Goal: Information Seeking & Learning: Learn about a topic

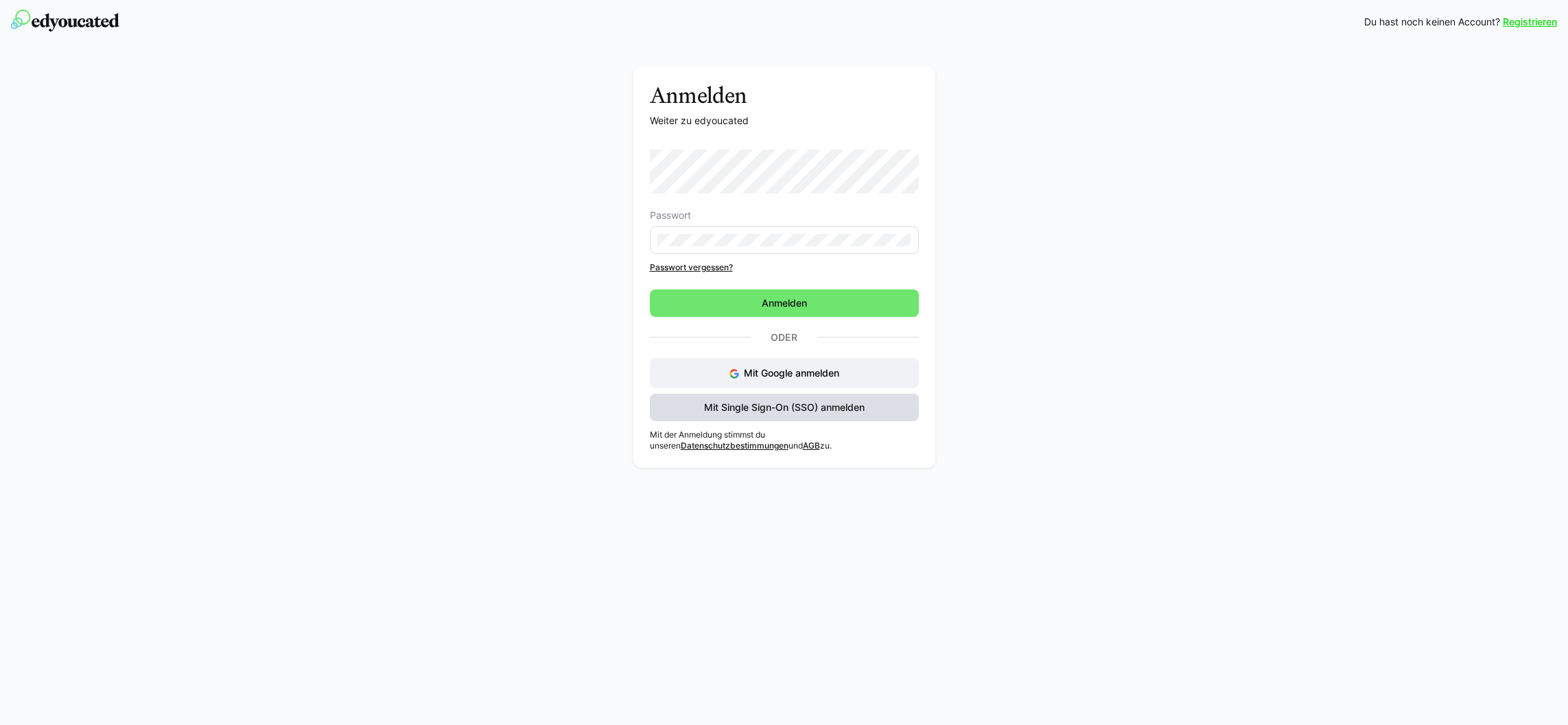
click at [819, 415] on span "Mit Single Sign-On (SSO) anmelden" at bounding box center [784, 407] width 269 height 27
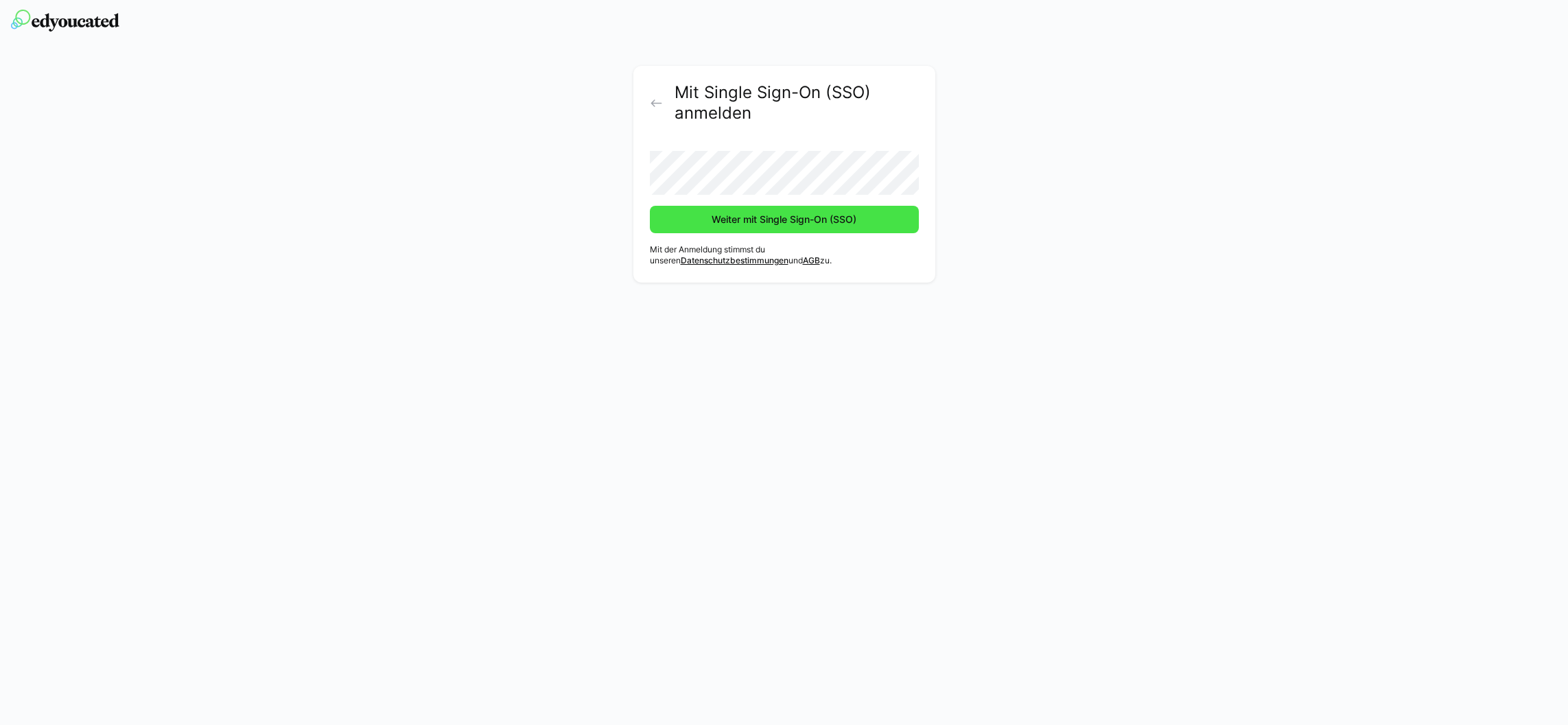
click at [789, 215] on span "Weiter mit Single Sign-On (SSO)" at bounding box center [784, 219] width 149 height 14
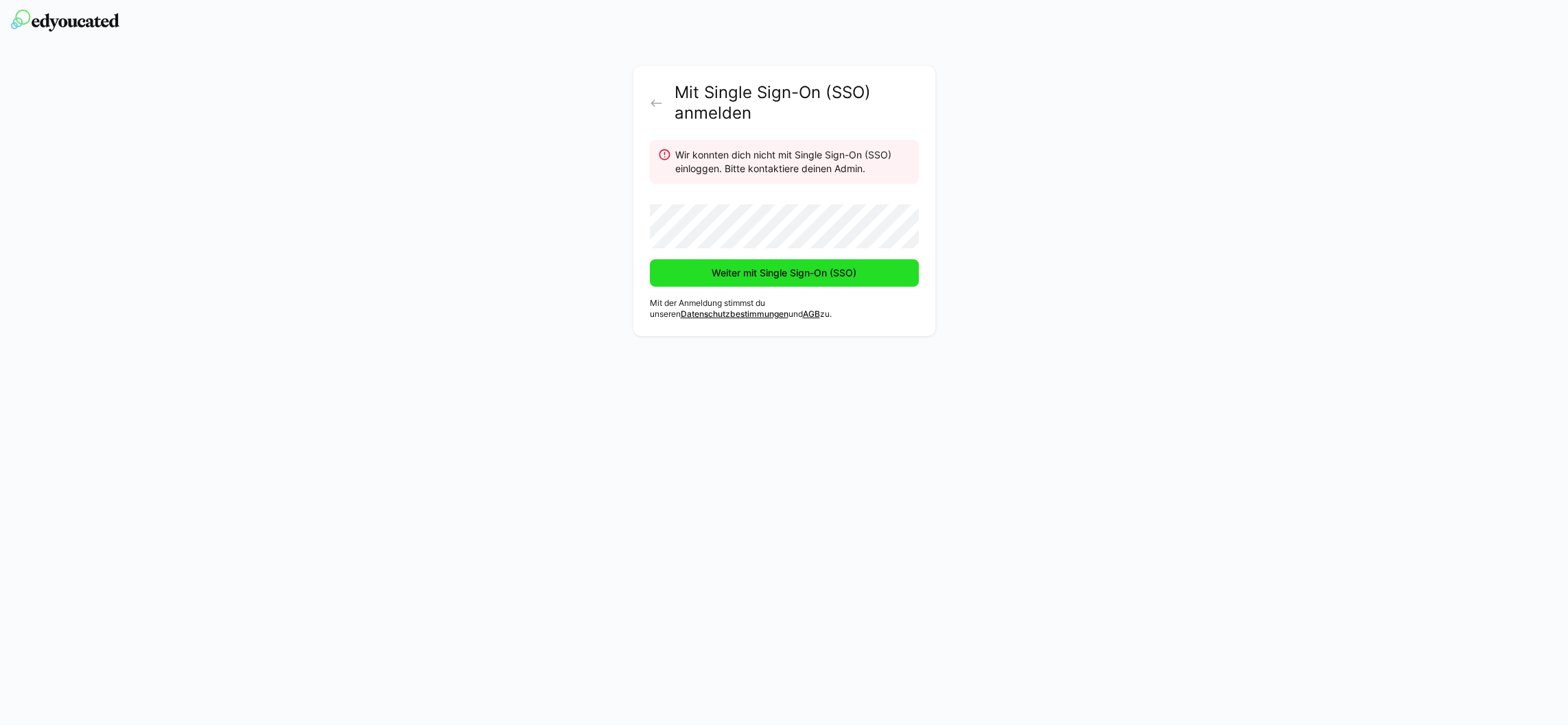
click at [770, 282] on span "Weiter mit Single Sign-On (SSO)" at bounding box center [784, 273] width 269 height 27
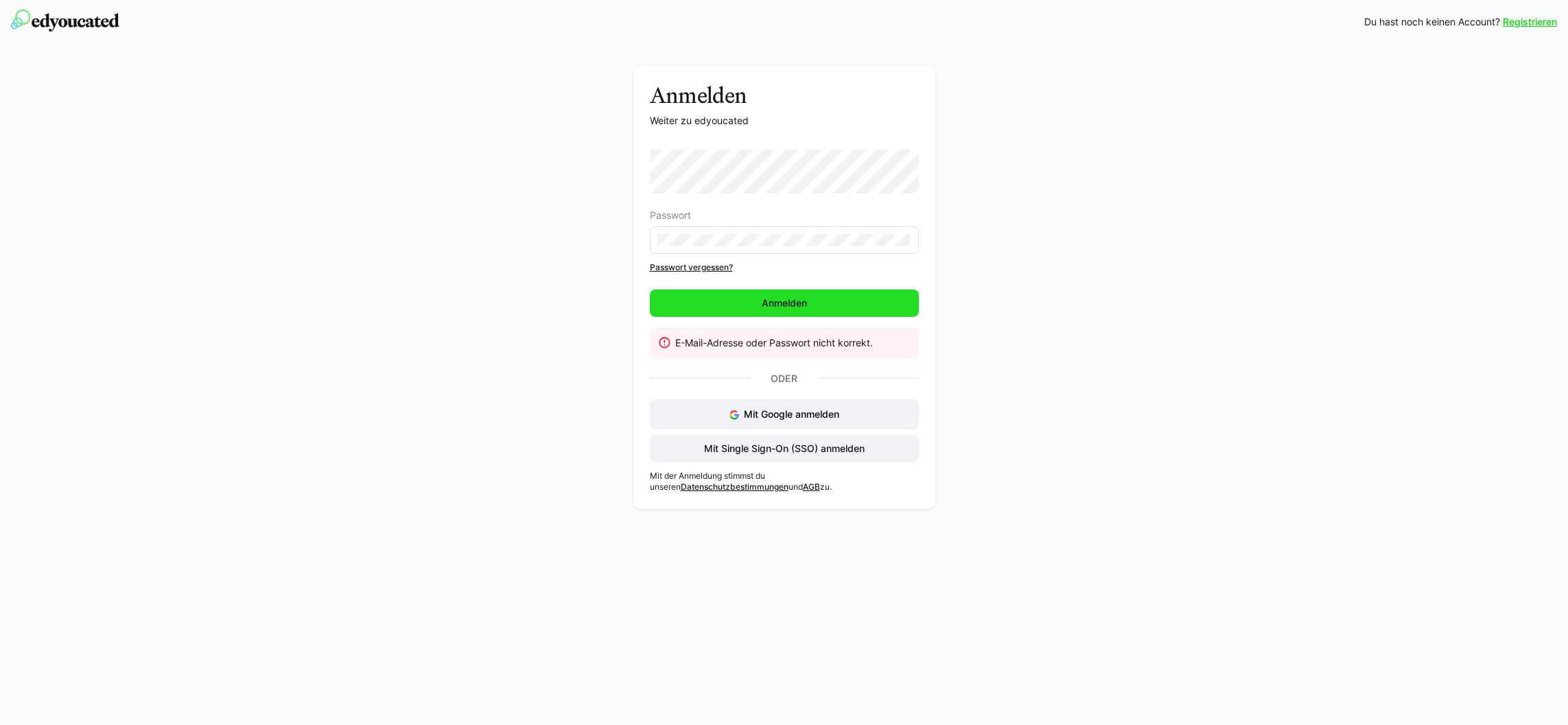
click at [697, 295] on span "Anmelden" at bounding box center [784, 303] width 269 height 27
click at [779, 219] on div "Passwort" at bounding box center [784, 215] width 269 height 11
click at [813, 305] on span "Anmelden" at bounding box center [784, 303] width 269 height 27
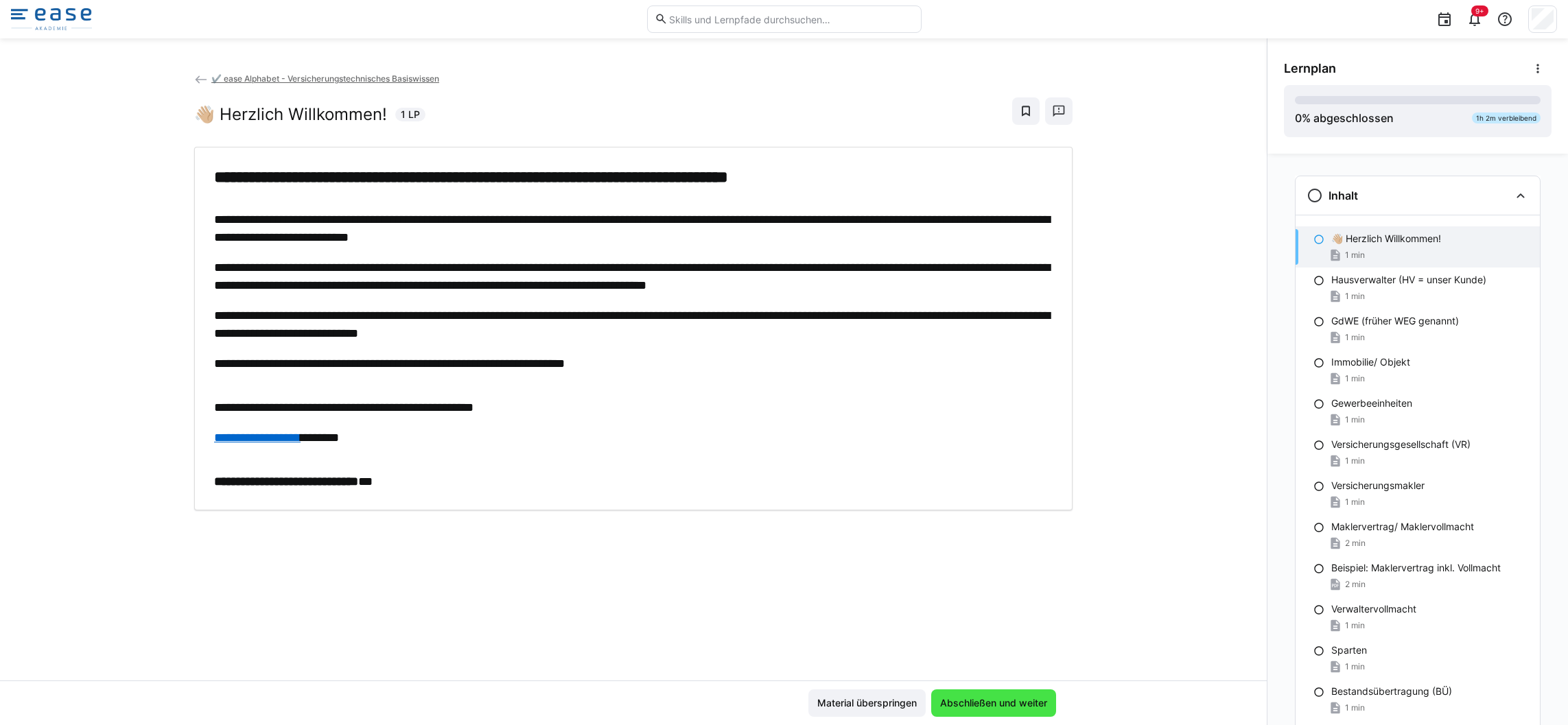
click at [991, 710] on span "Abschließen und weiter" at bounding box center [994, 703] width 112 height 14
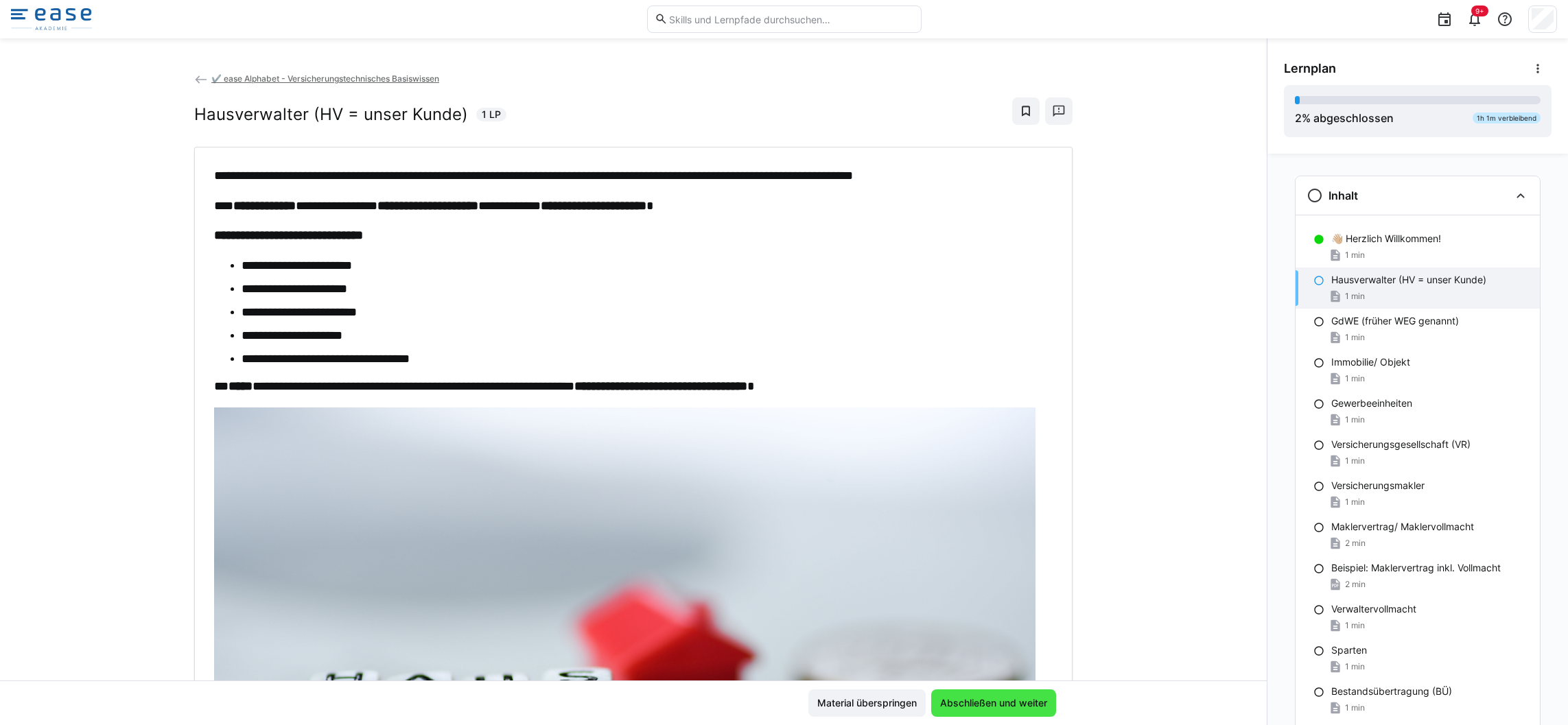
click at [995, 702] on span "Abschließen und weiter" at bounding box center [994, 703] width 112 height 14
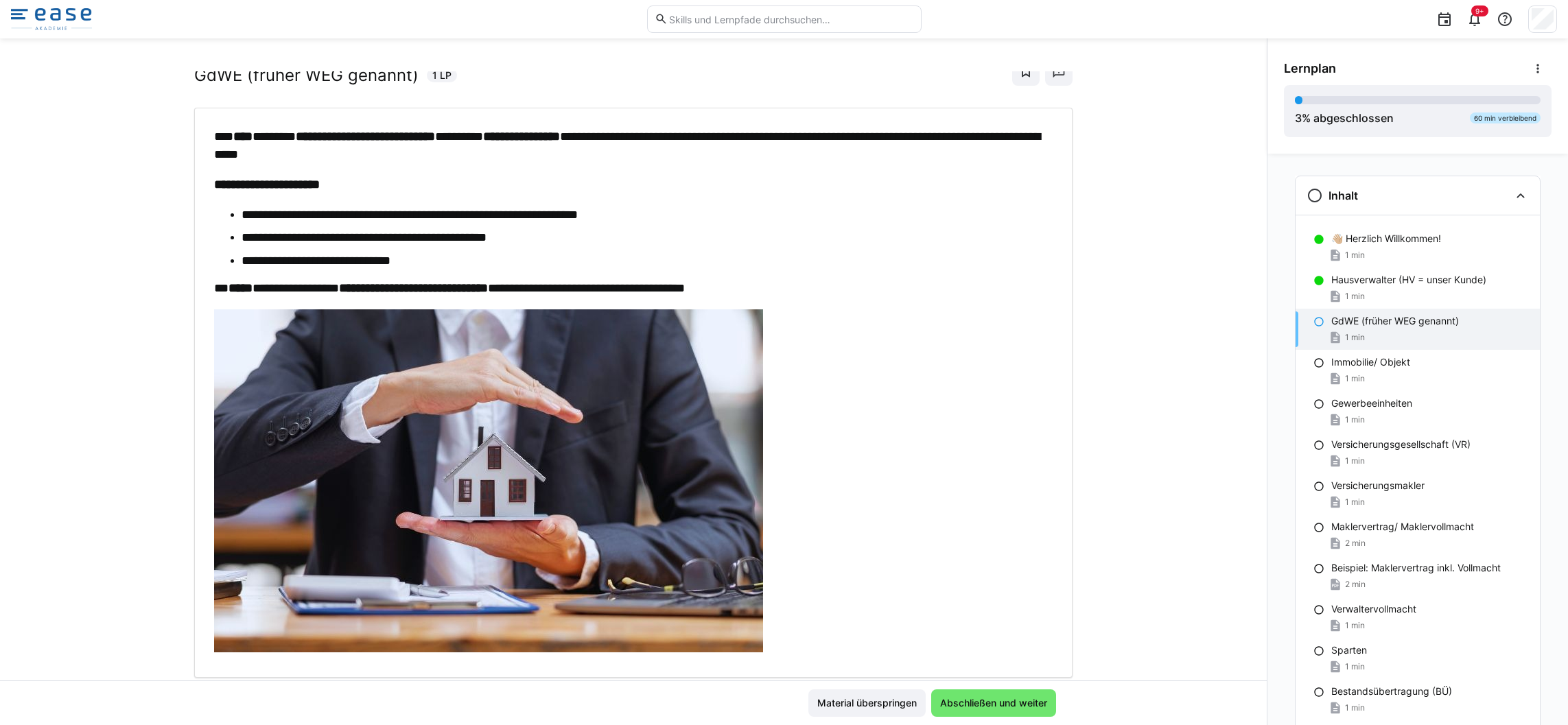
scroll to position [81, 0]
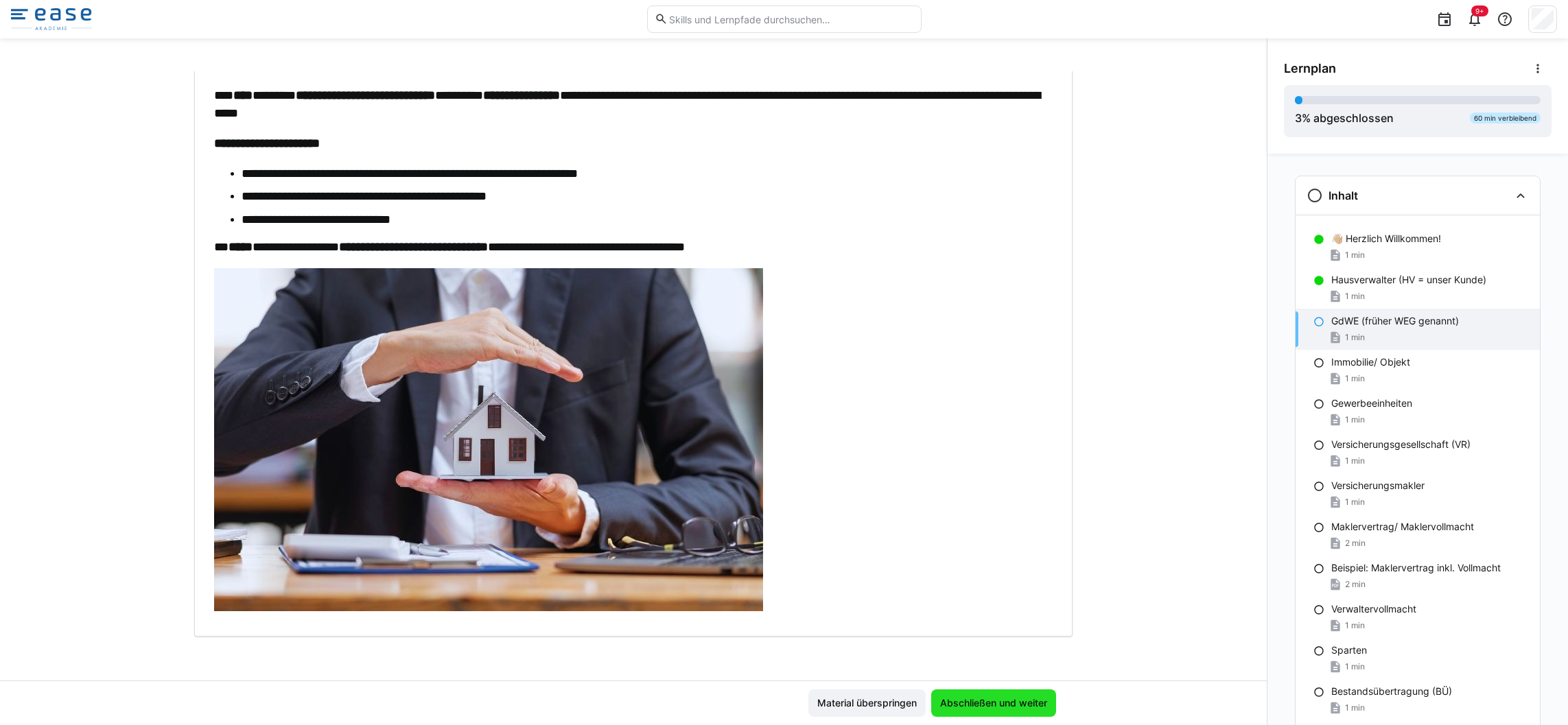
click at [1030, 713] on span "Abschließen und weiter" at bounding box center [994, 703] width 125 height 27
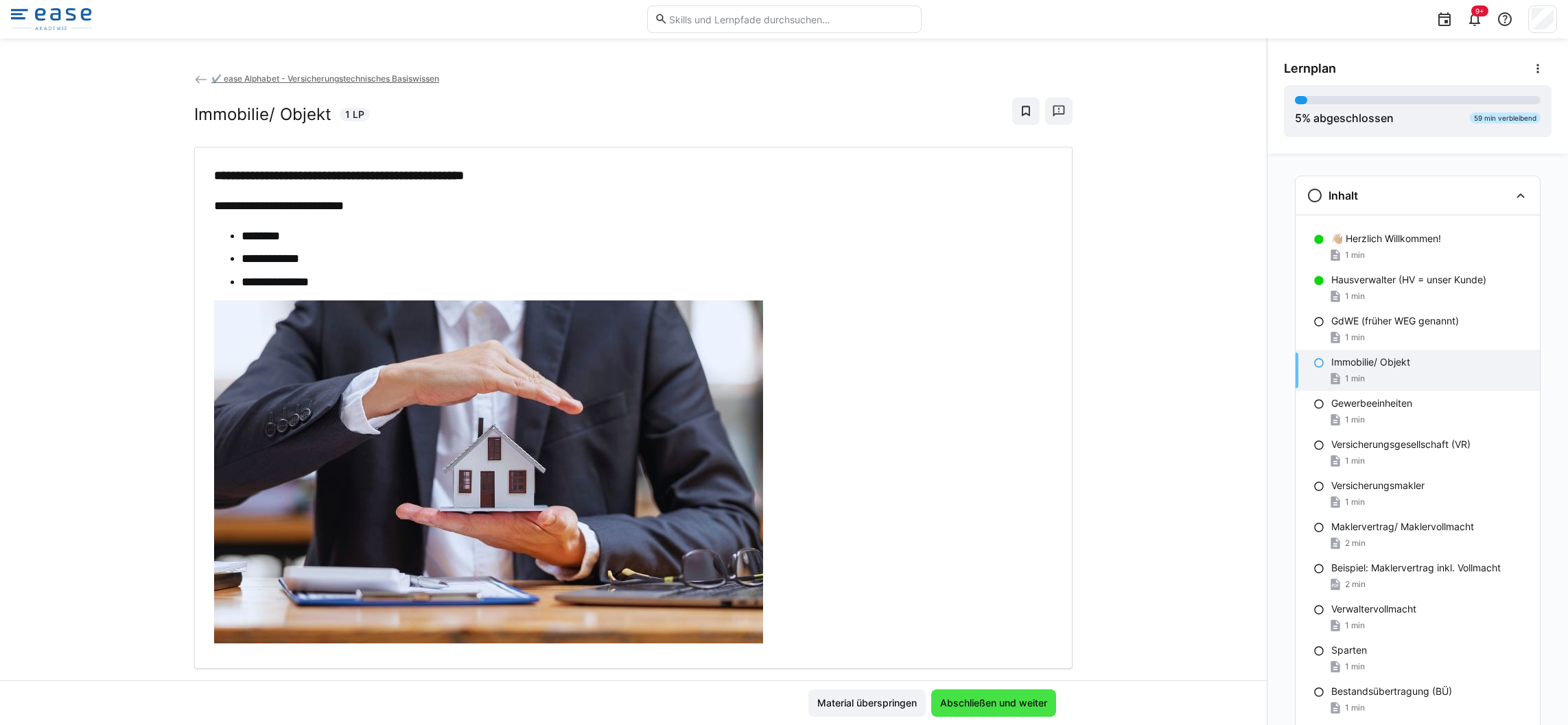
click at [989, 702] on span "Abschließen und weiter" at bounding box center [994, 703] width 112 height 14
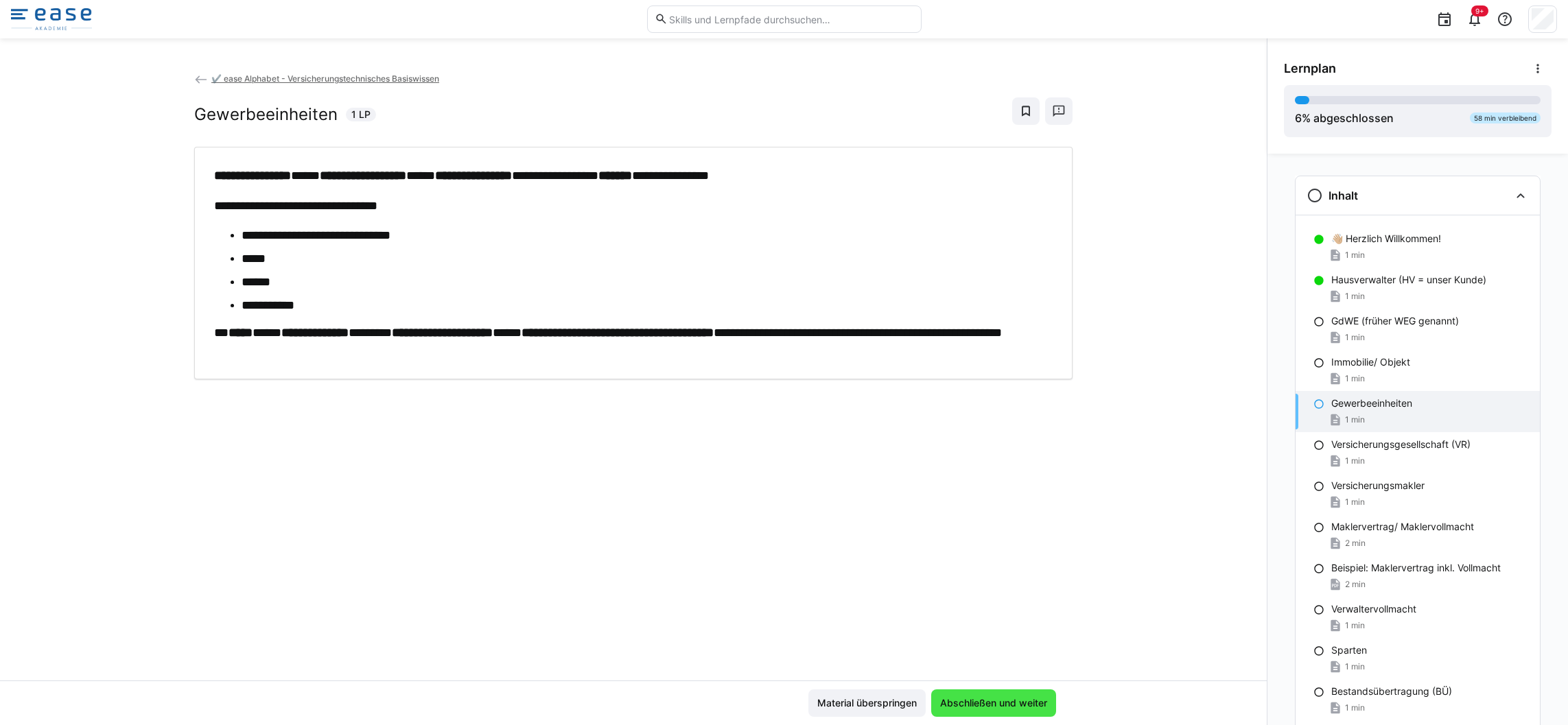
click at [994, 691] on span "Abschließen und weiter" at bounding box center [994, 703] width 125 height 27
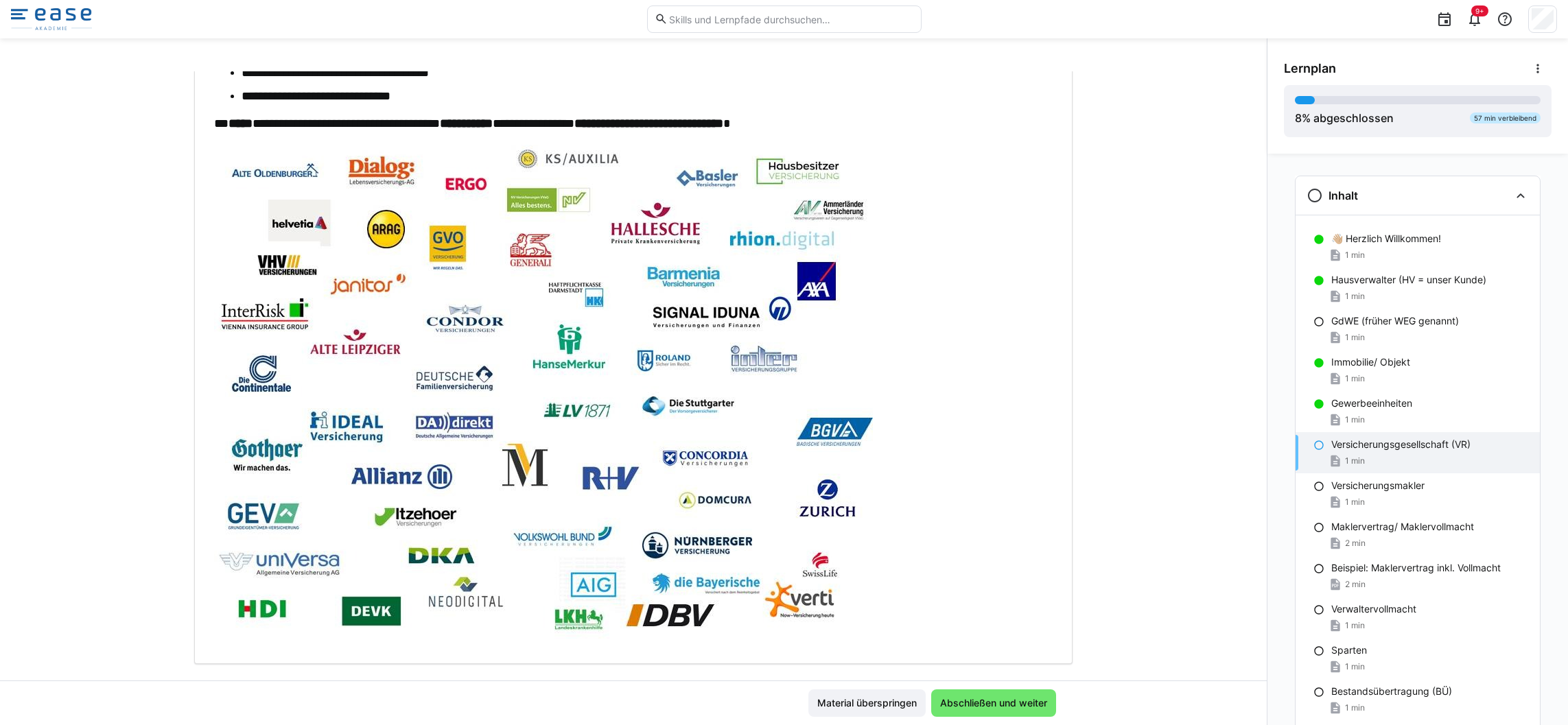
scroll to position [238, 0]
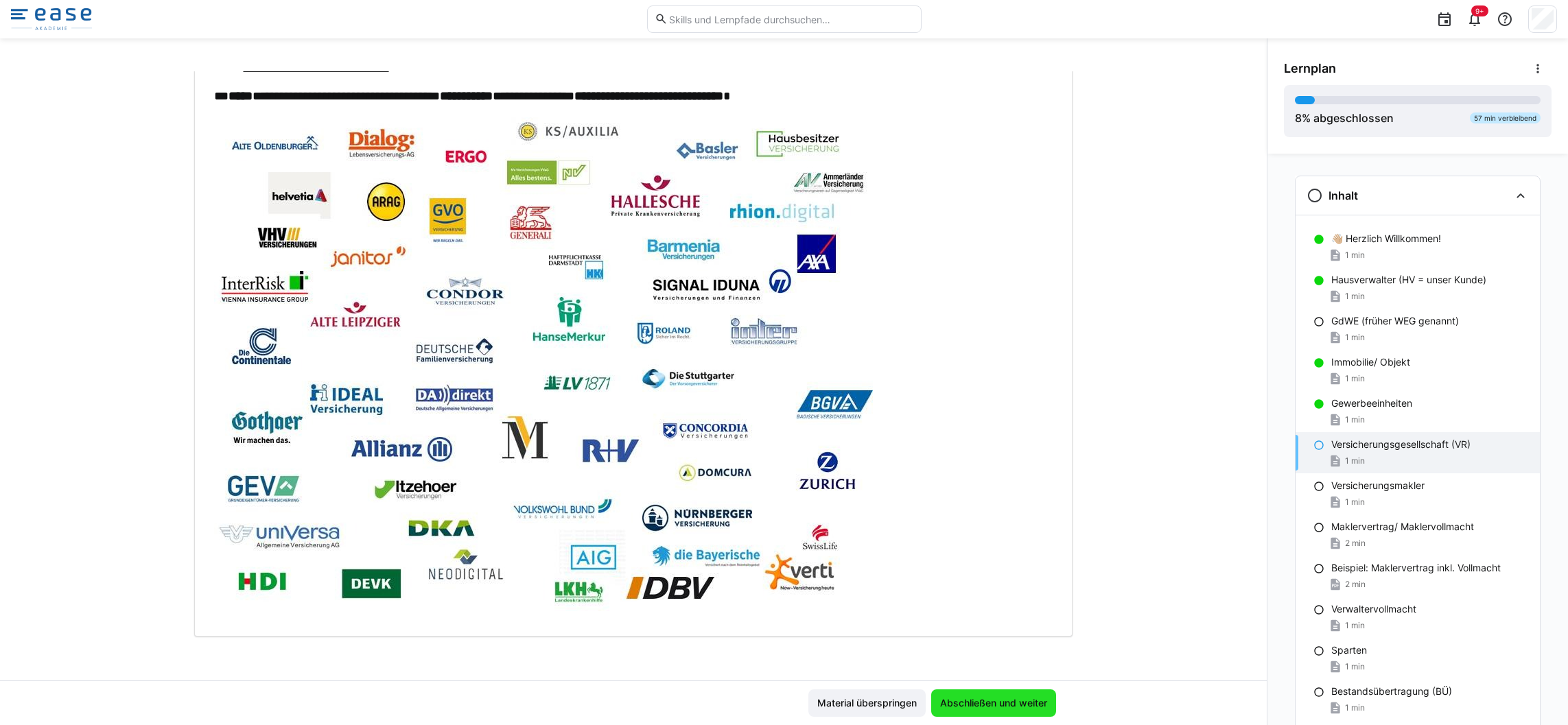
click at [1027, 697] on span "Abschließen und weiter" at bounding box center [994, 703] width 112 height 14
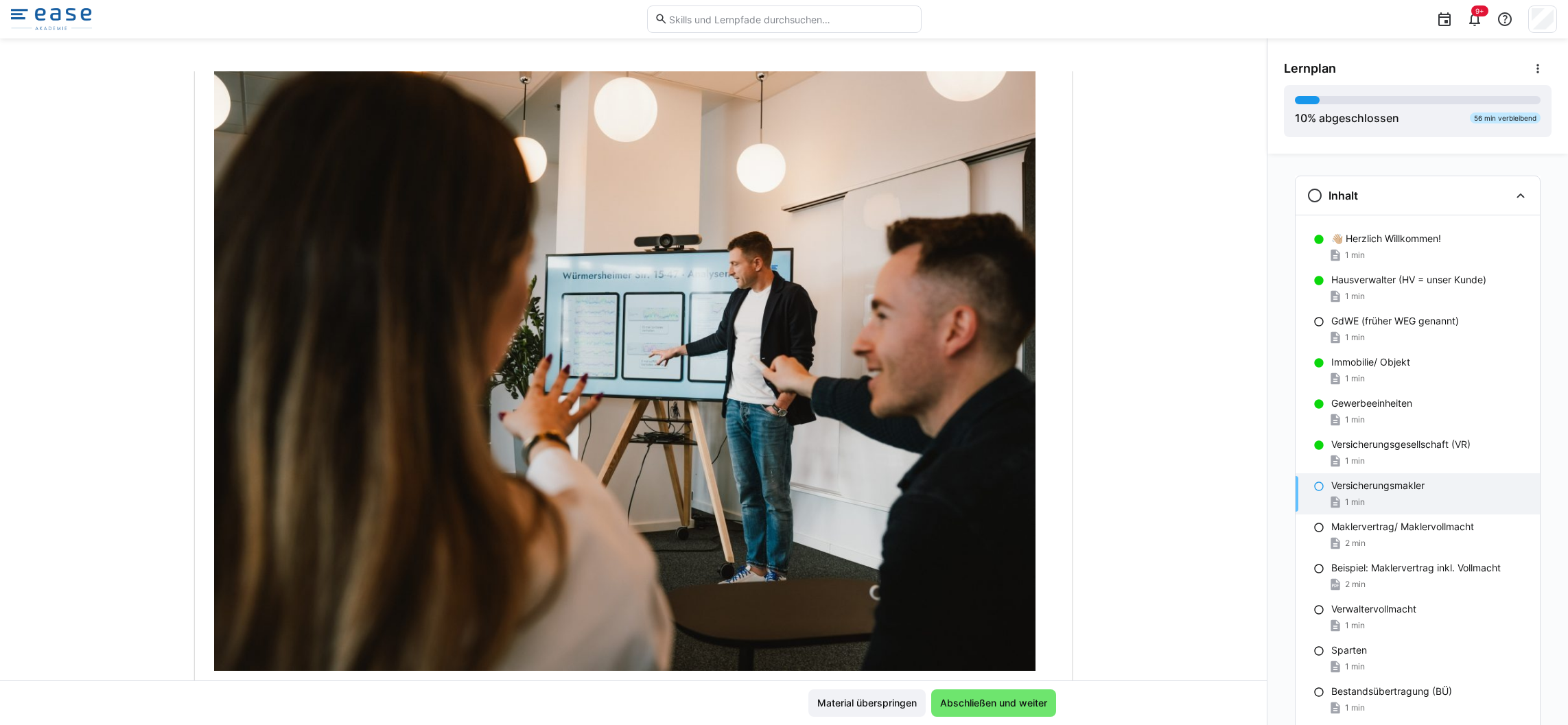
scroll to position [367, 0]
click at [950, 703] on span "Abschließen und weiter" at bounding box center [994, 703] width 112 height 14
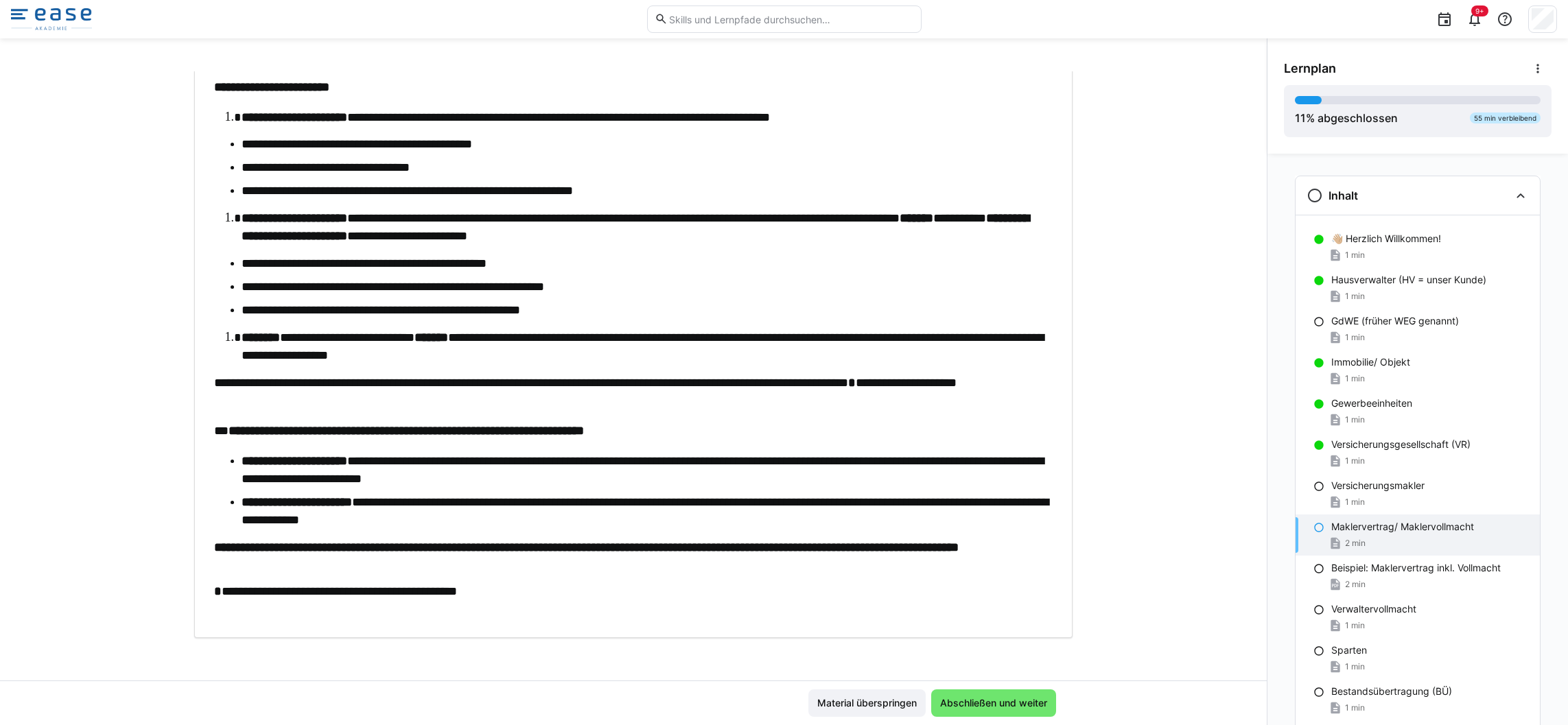
scroll to position [169, 0]
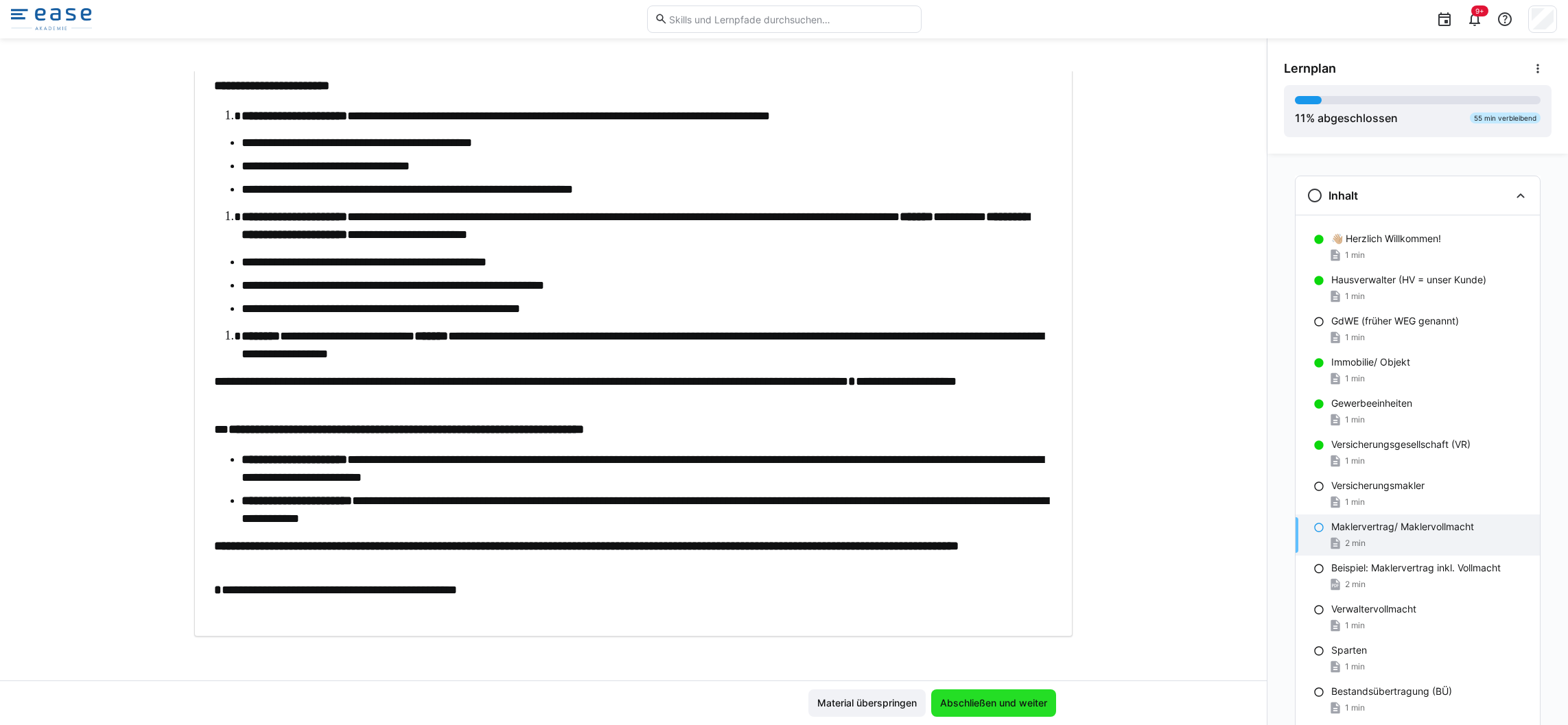
click at [977, 706] on span "Abschließen und weiter" at bounding box center [994, 703] width 112 height 14
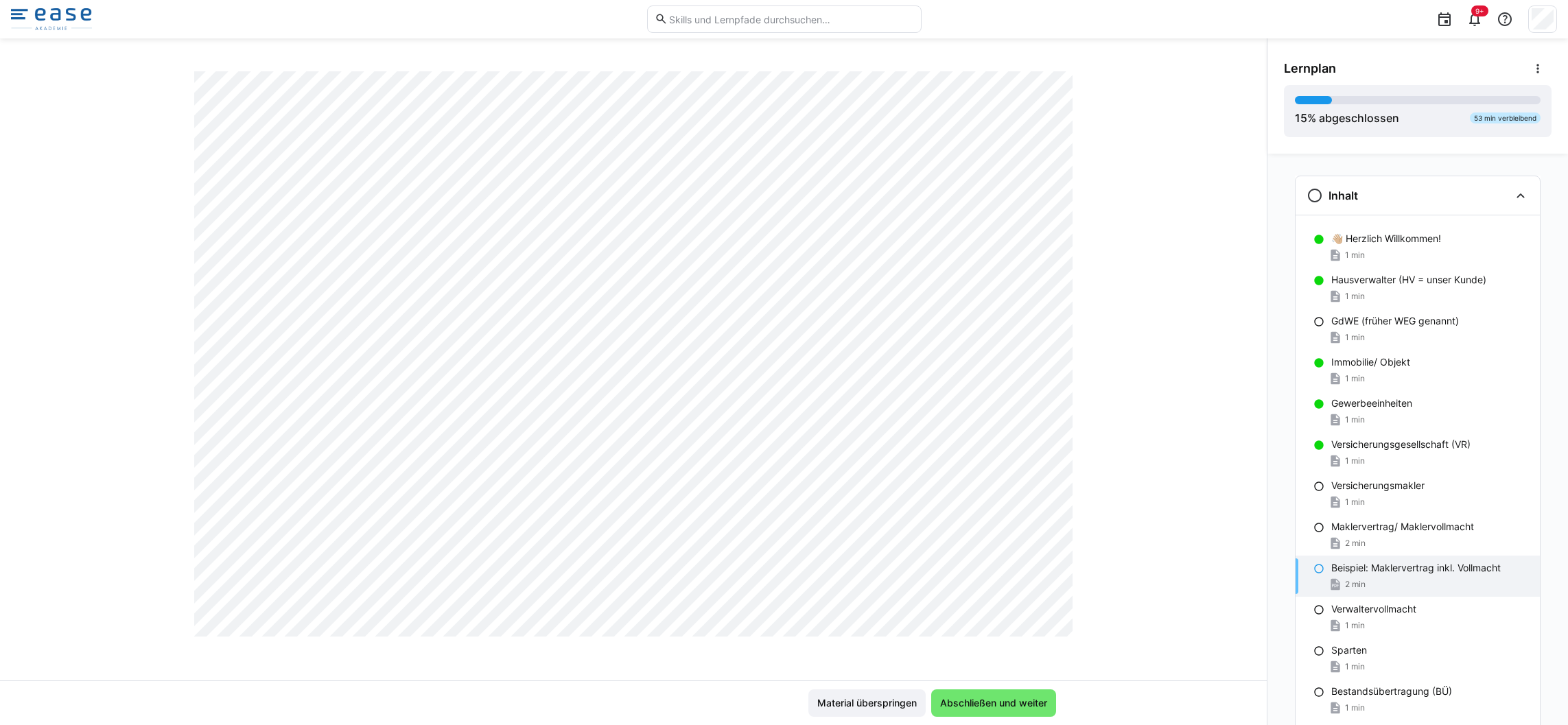
scroll to position [5217, 0]
click at [984, 706] on span "Abschließen und weiter" at bounding box center [994, 703] width 112 height 14
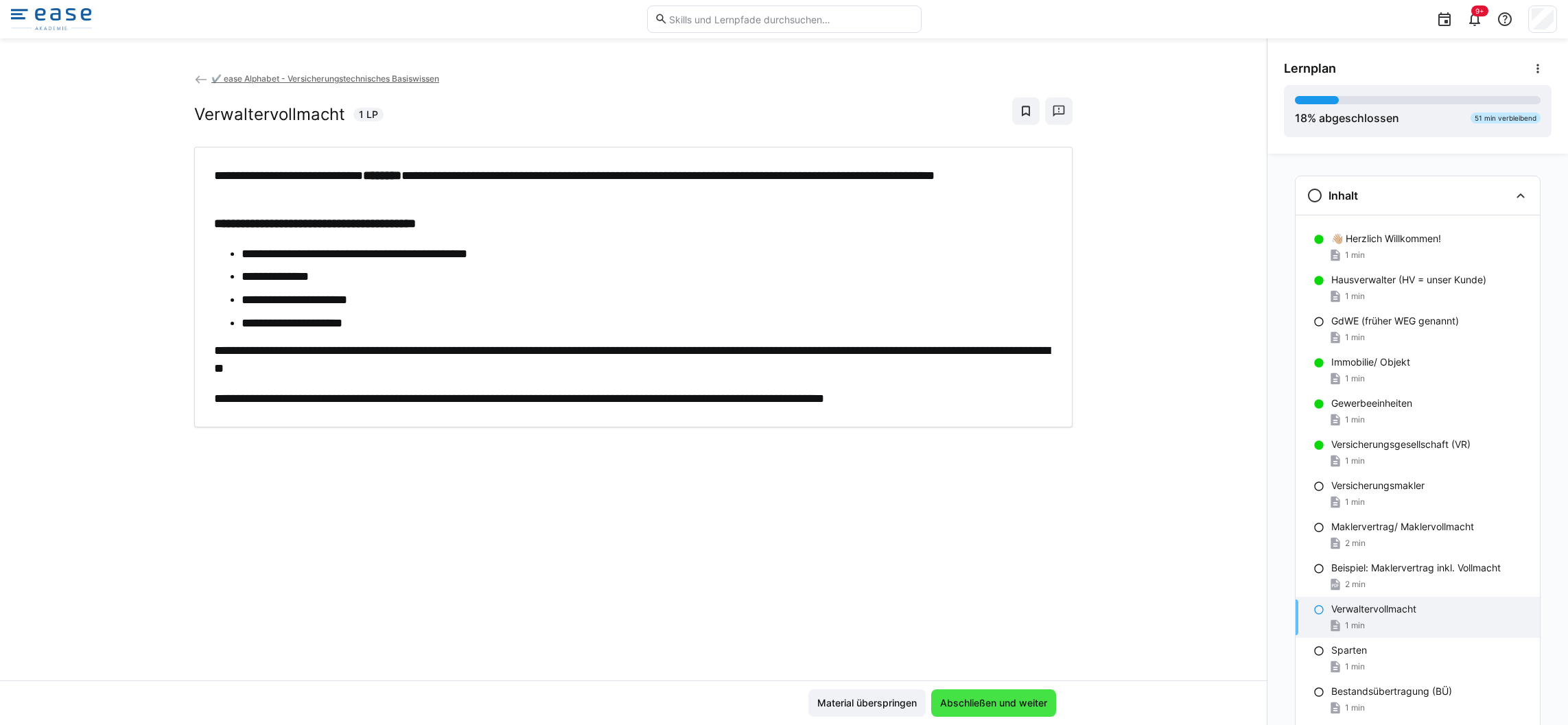
scroll to position [0, 0]
click at [995, 700] on span "Abschließen und weiter" at bounding box center [994, 703] width 112 height 14
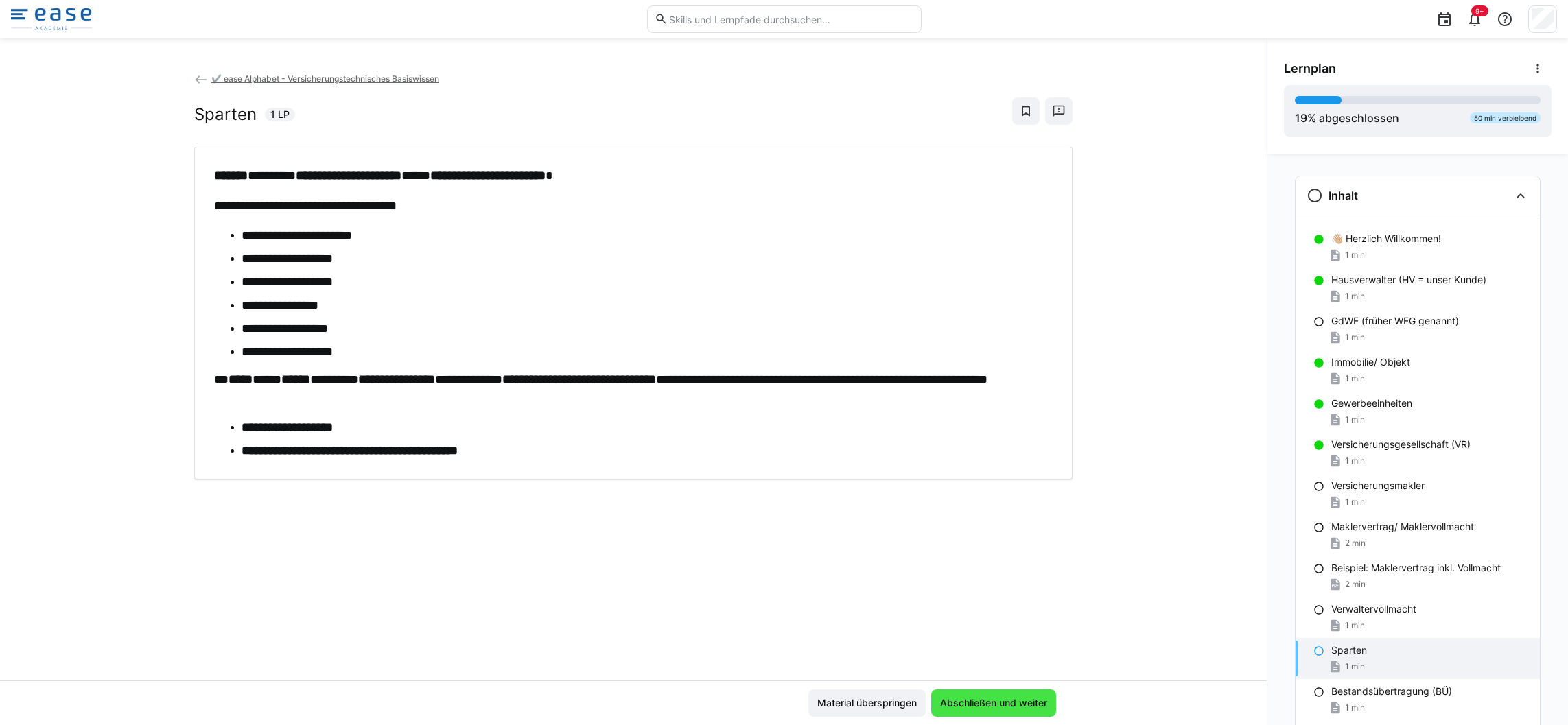
click at [991, 702] on span "Abschließen und weiter" at bounding box center [994, 703] width 112 height 14
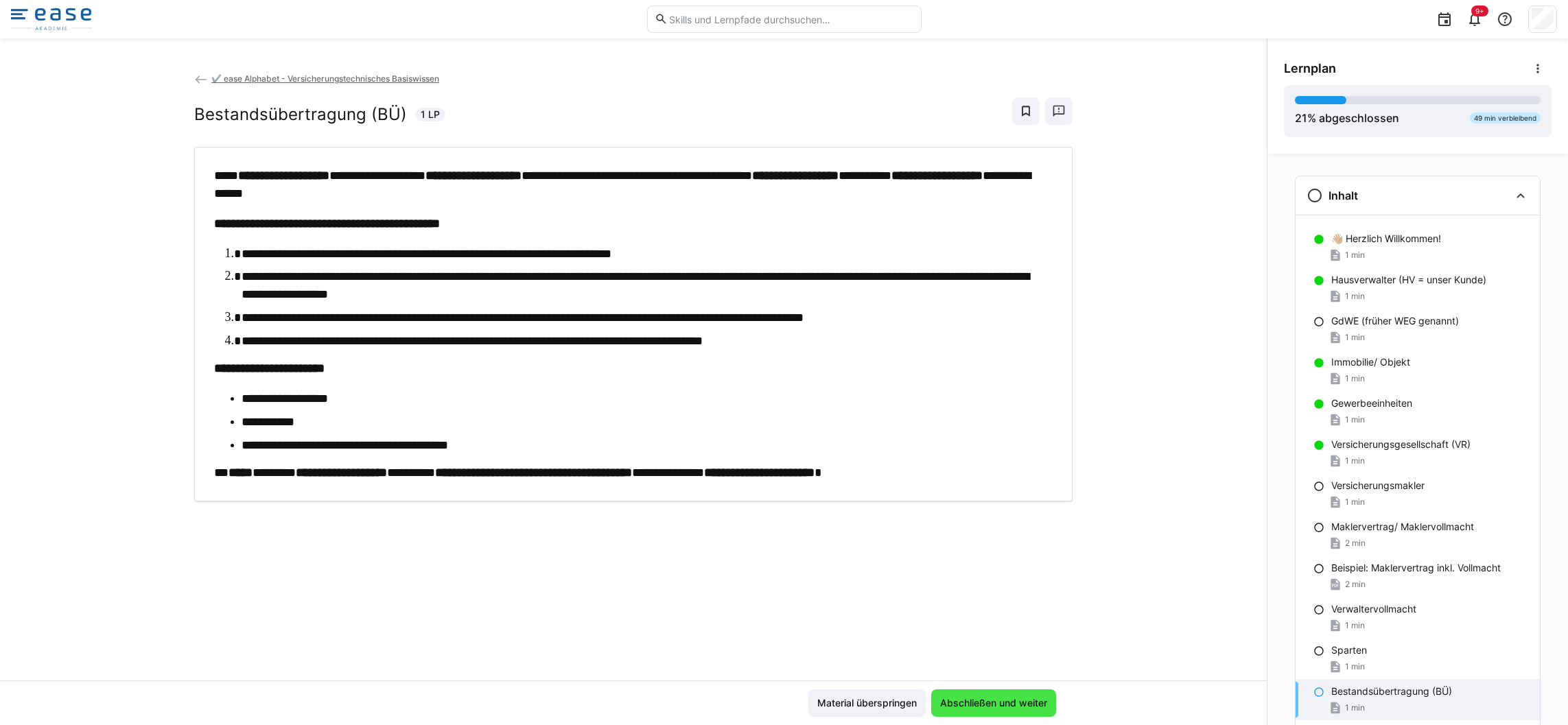
click at [971, 706] on span "Abschließen und weiter" at bounding box center [994, 703] width 112 height 14
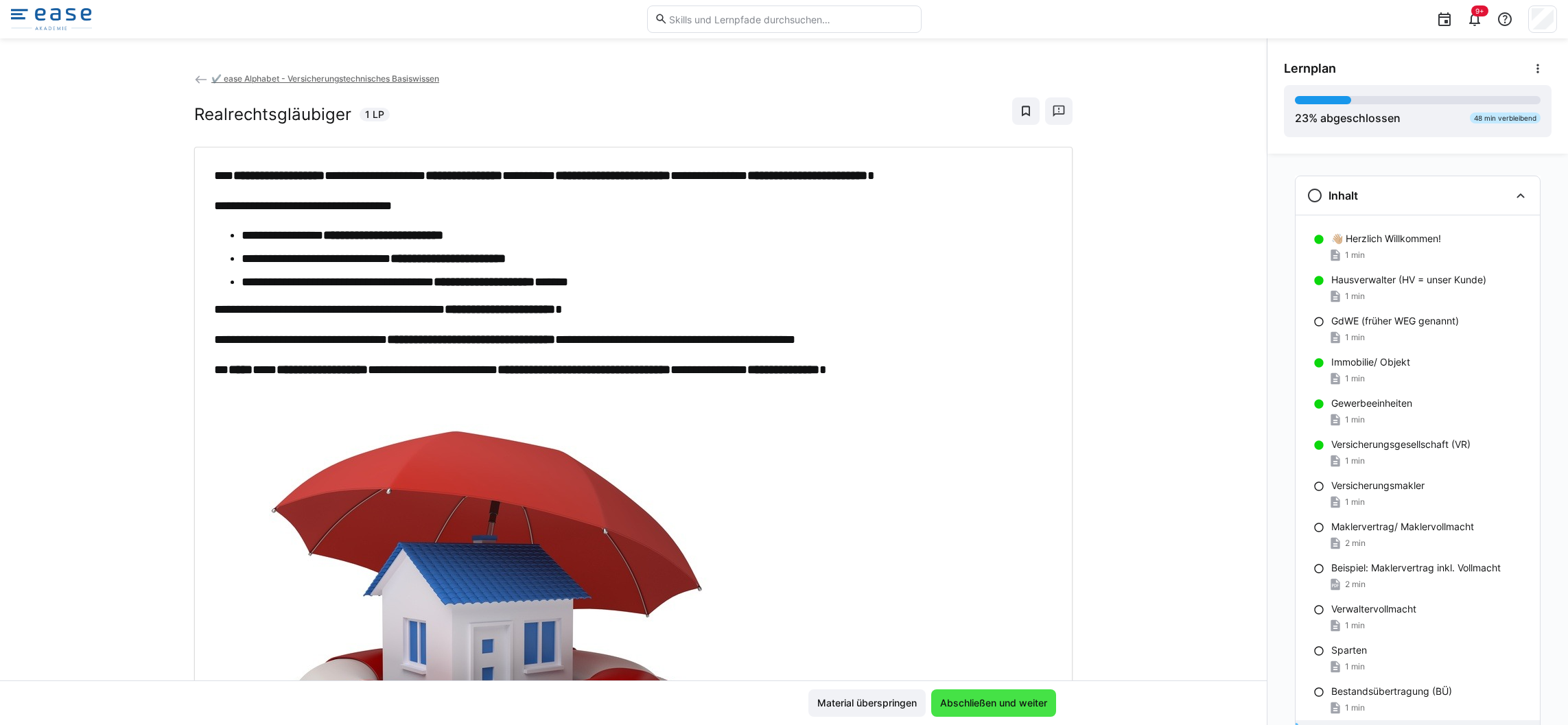
click at [994, 711] on span "Abschließen und weiter" at bounding box center [994, 703] width 125 height 27
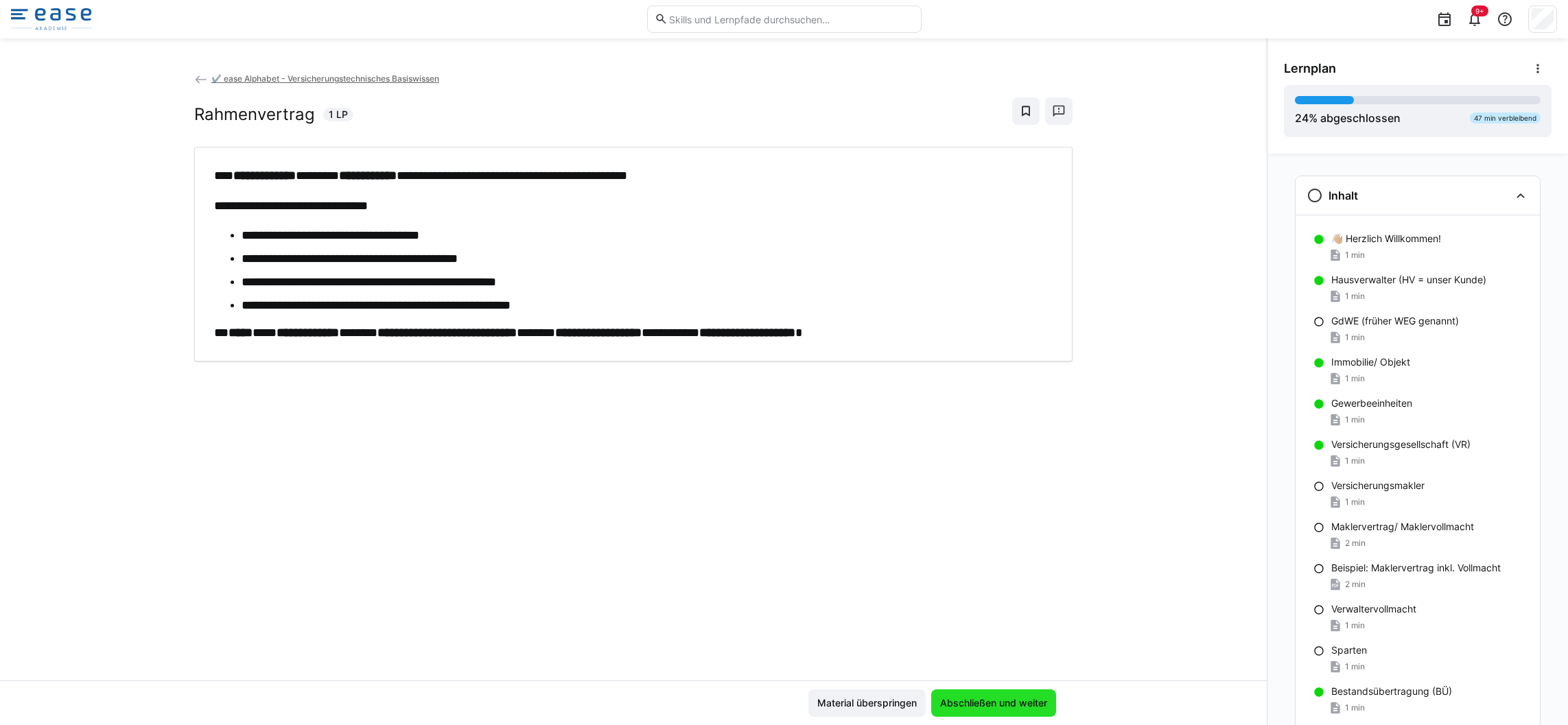
click at [994, 711] on span "Abschließen und weiter" at bounding box center [994, 703] width 125 height 27
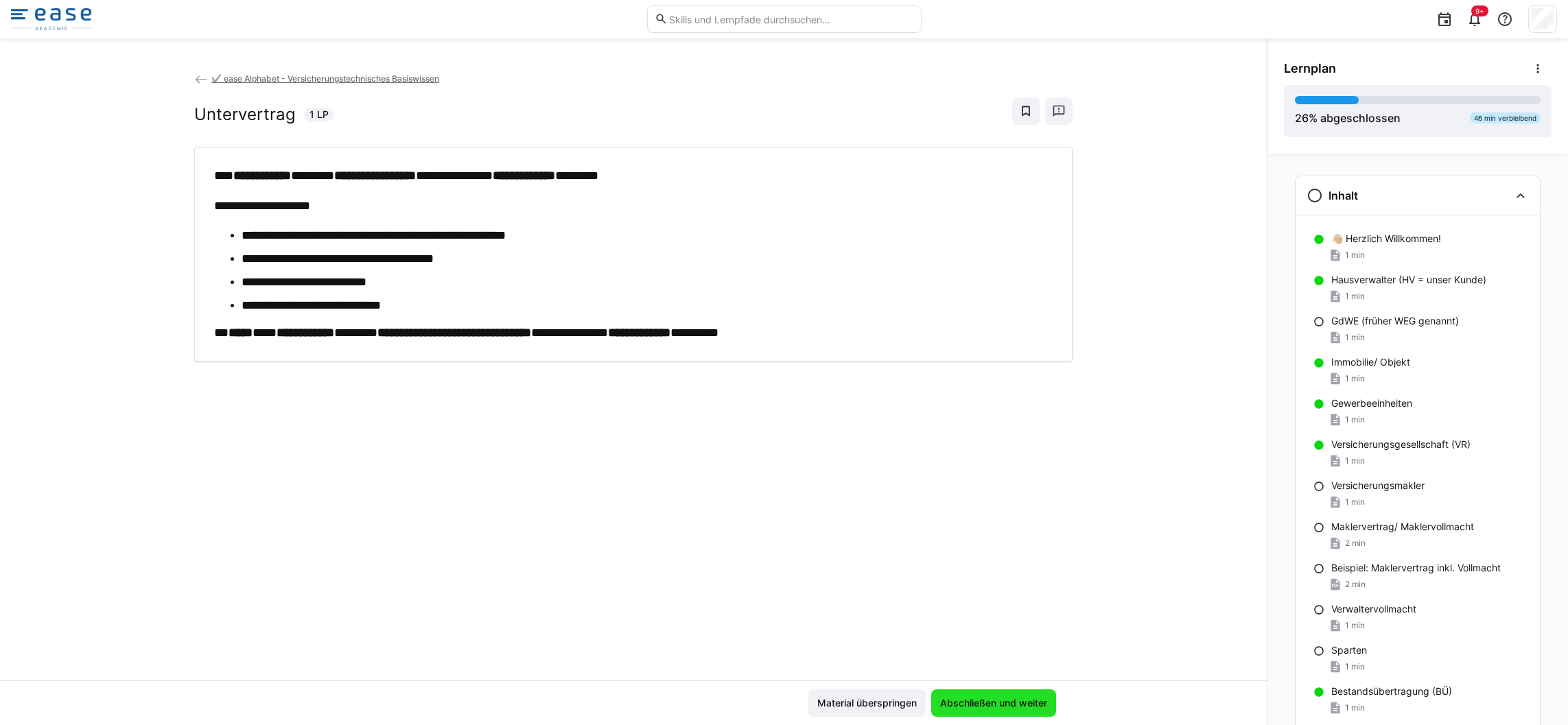
click at [994, 711] on span "Abschließen und weiter" at bounding box center [994, 703] width 125 height 27
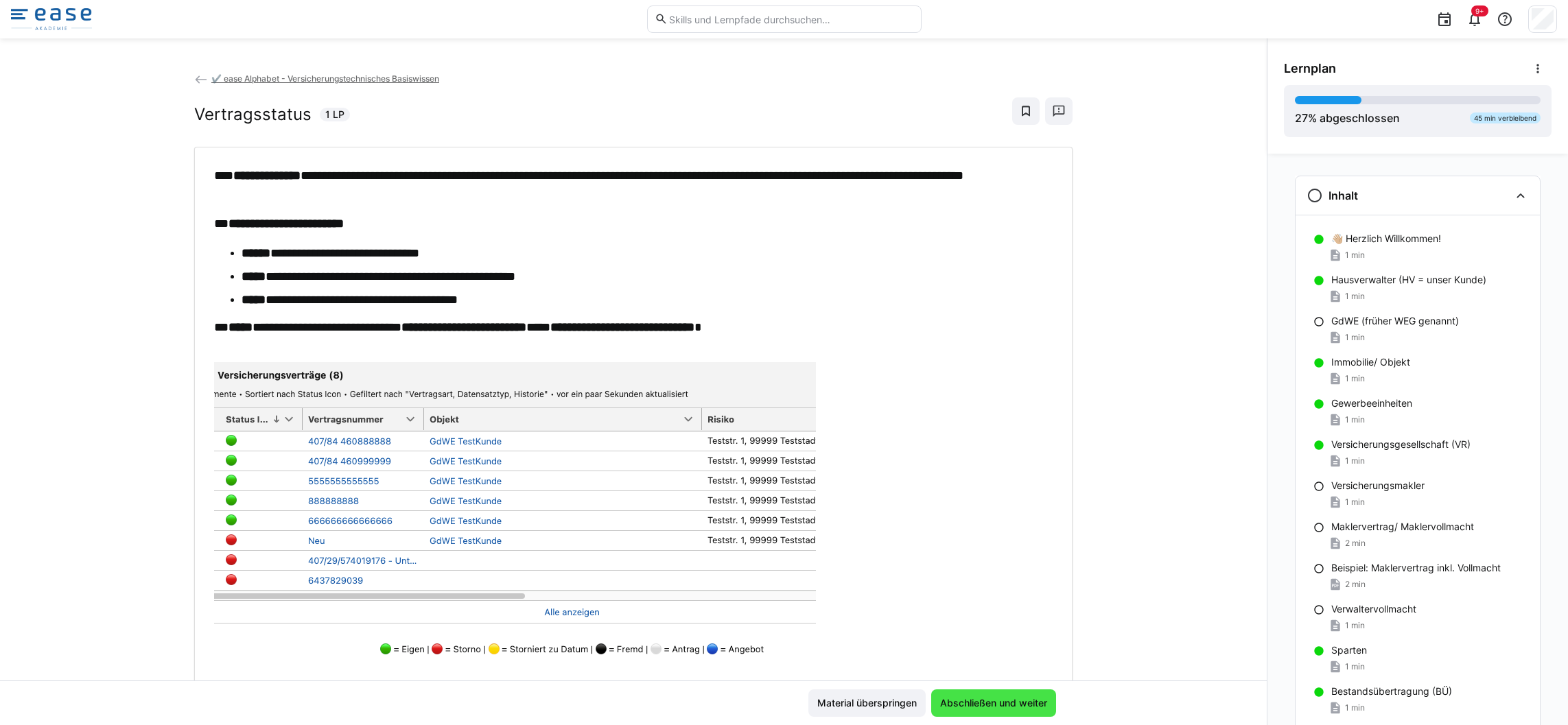
click at [991, 711] on span "Abschließen und weiter" at bounding box center [994, 703] width 125 height 27
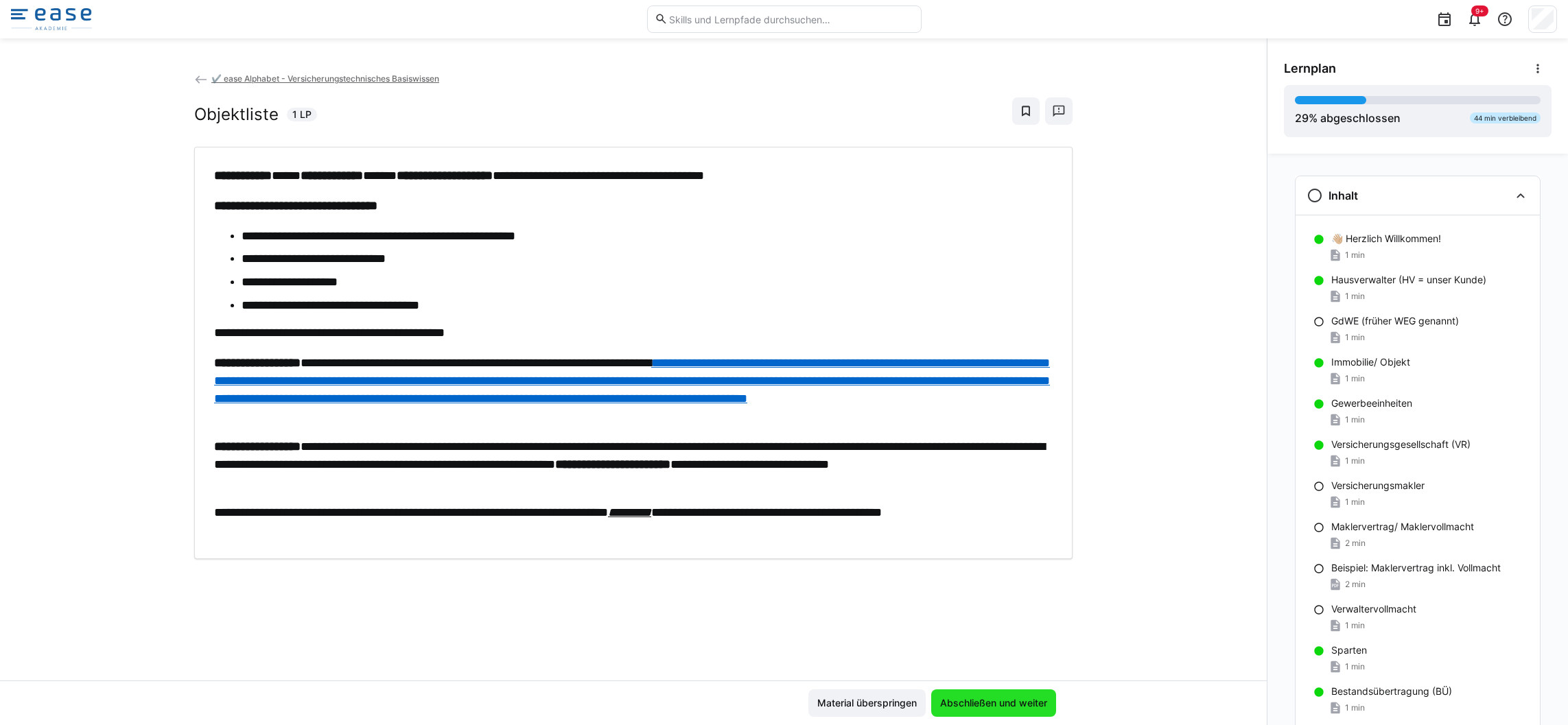
click at [969, 707] on span "Abschließen und weiter" at bounding box center [994, 703] width 112 height 14
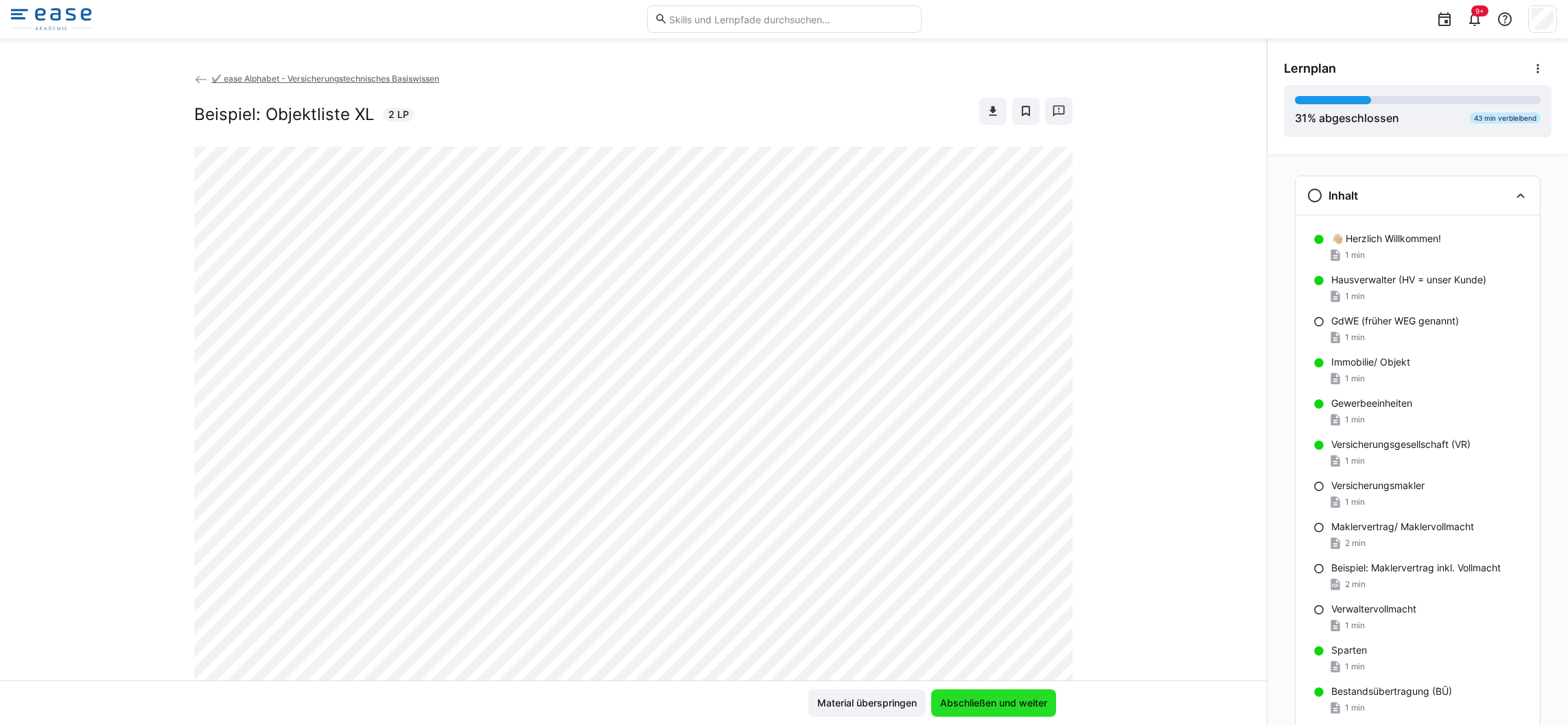
click at [969, 707] on span "Abschließen und weiter" at bounding box center [994, 703] width 112 height 14
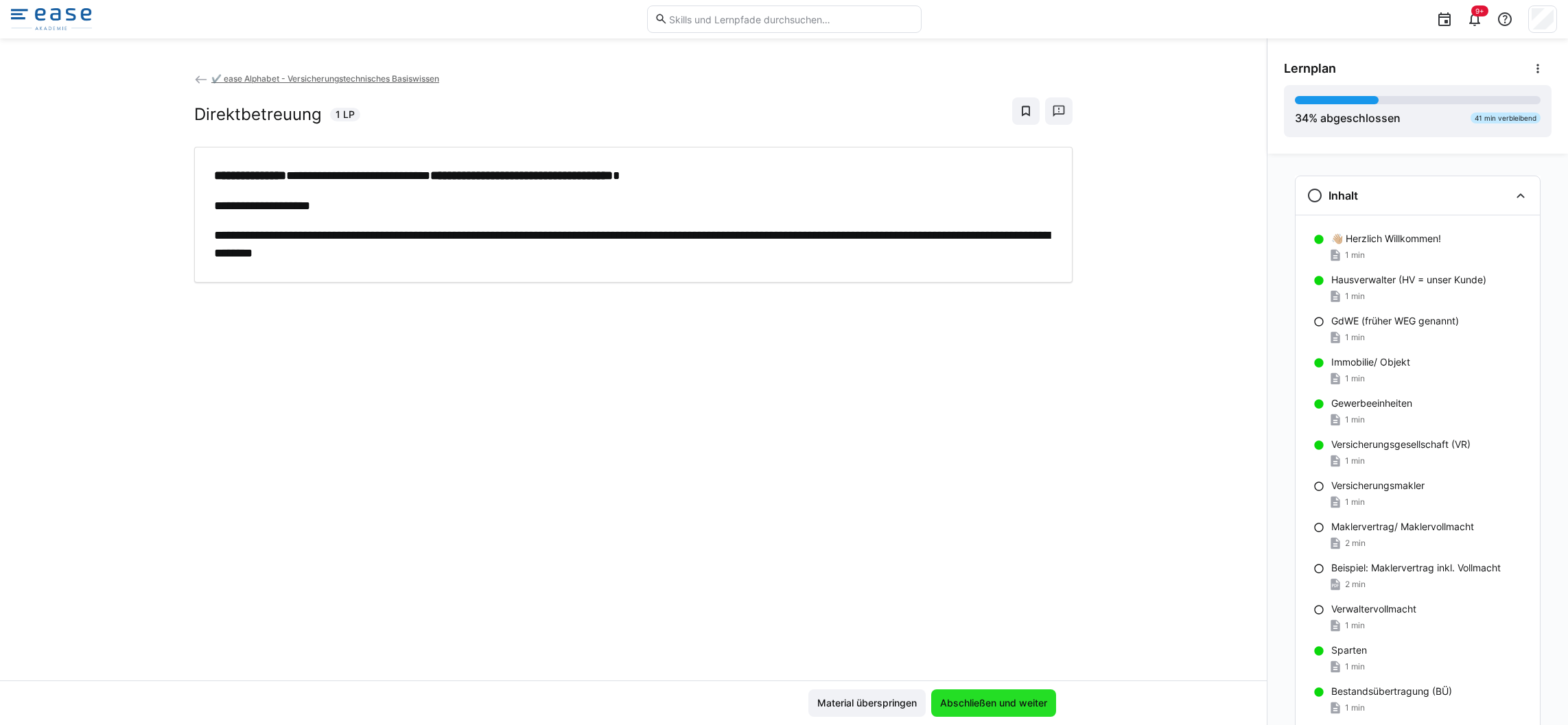
click at [976, 705] on span "Abschließen und weiter" at bounding box center [994, 703] width 112 height 14
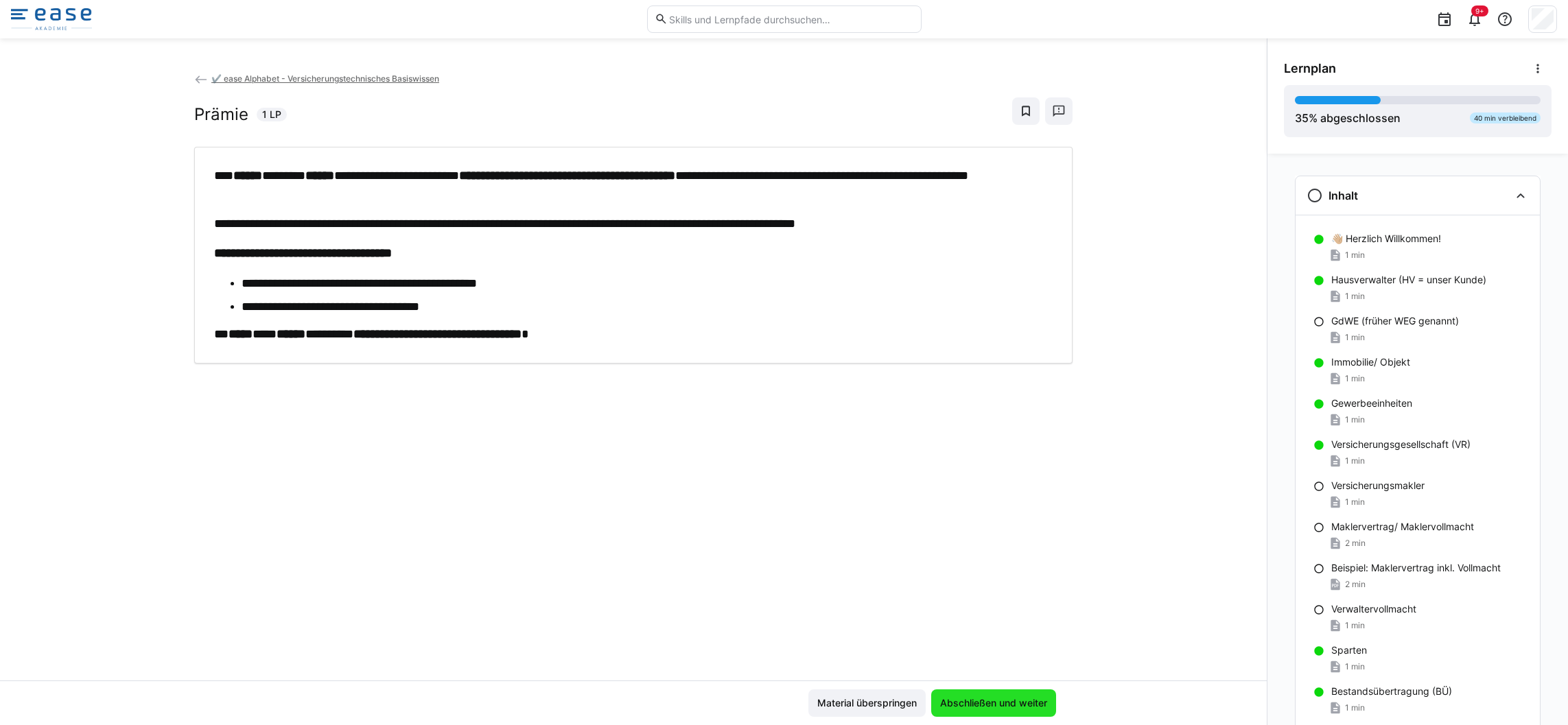
click at [973, 697] on span "Abschließen und weiter" at bounding box center [994, 703] width 112 height 14
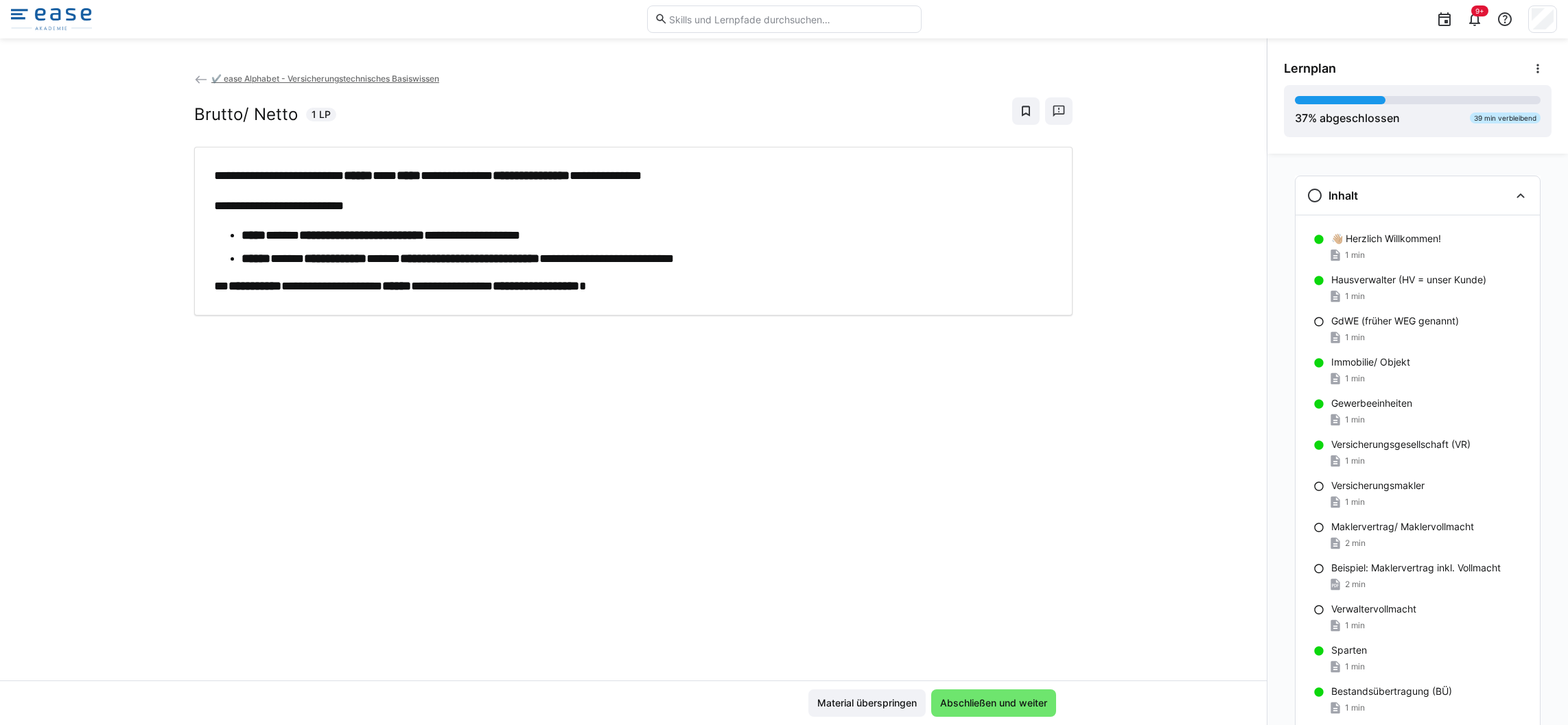
click at [971, 686] on div "Material überspringen Abschließen und weiter" at bounding box center [633, 702] width 1267 height 44
click at [978, 699] on span "Abschließen und weiter" at bounding box center [994, 703] width 112 height 14
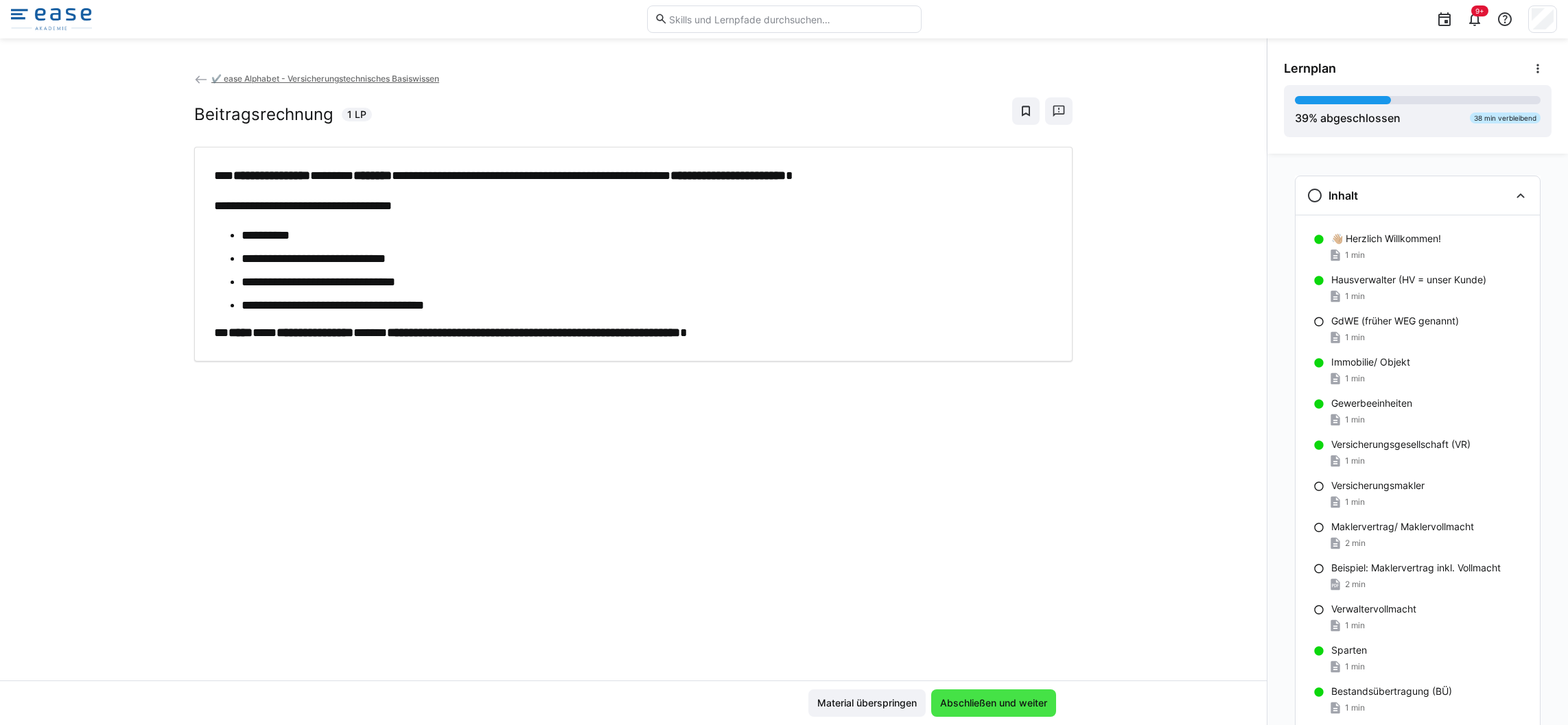
click at [965, 712] on span "Abschließen und weiter" at bounding box center [994, 703] width 125 height 27
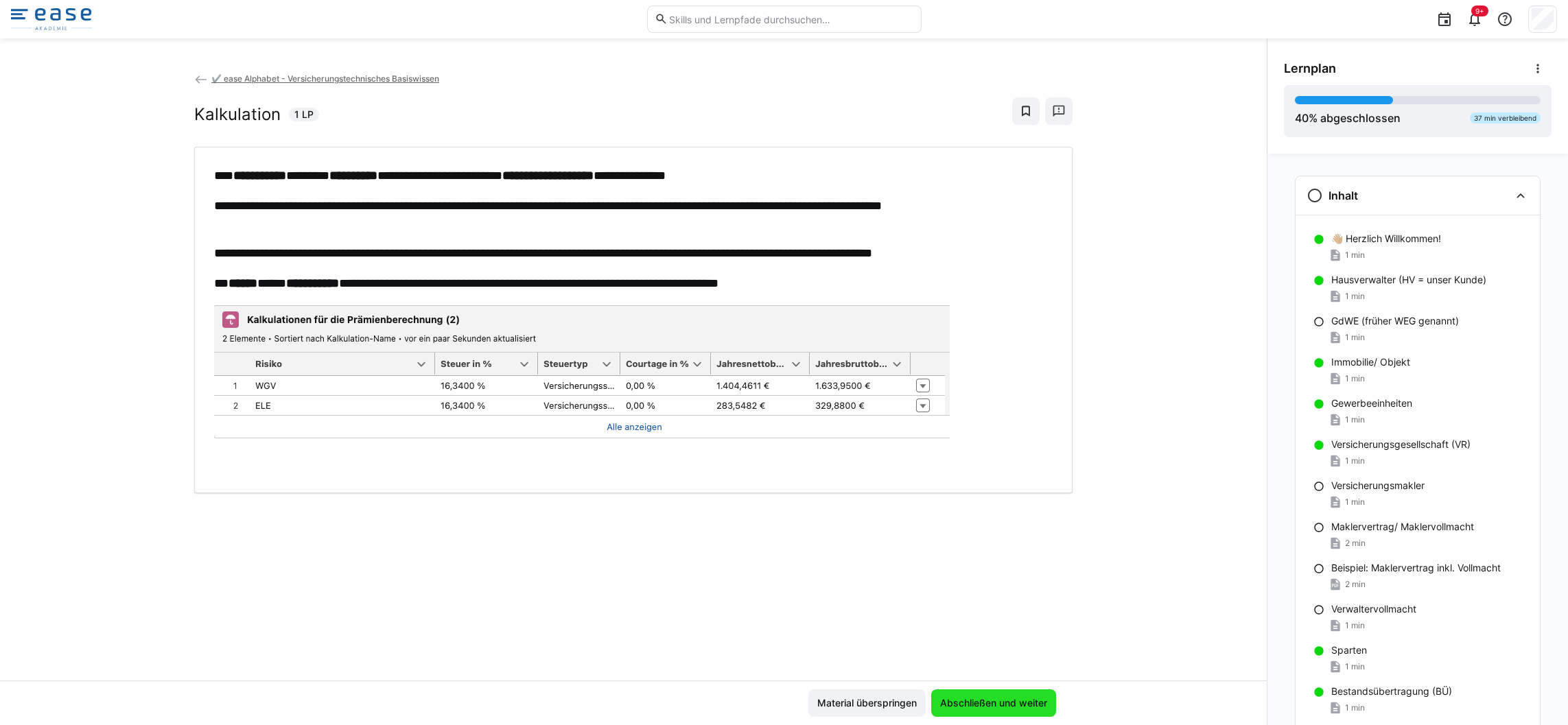
click at [965, 712] on span "Abschließen und weiter" at bounding box center [994, 703] width 125 height 27
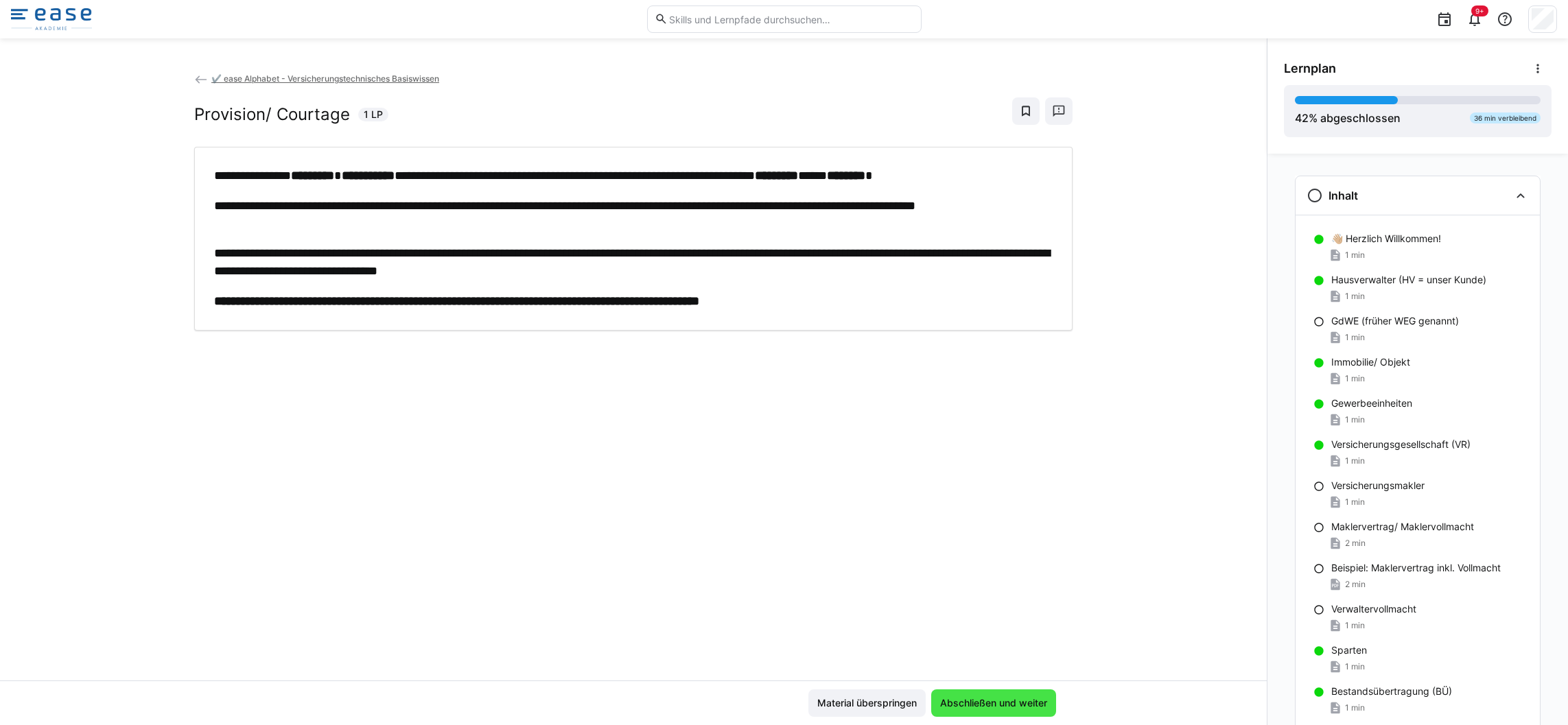
click at [1024, 700] on span "Abschließen und weiter" at bounding box center [994, 703] width 112 height 14
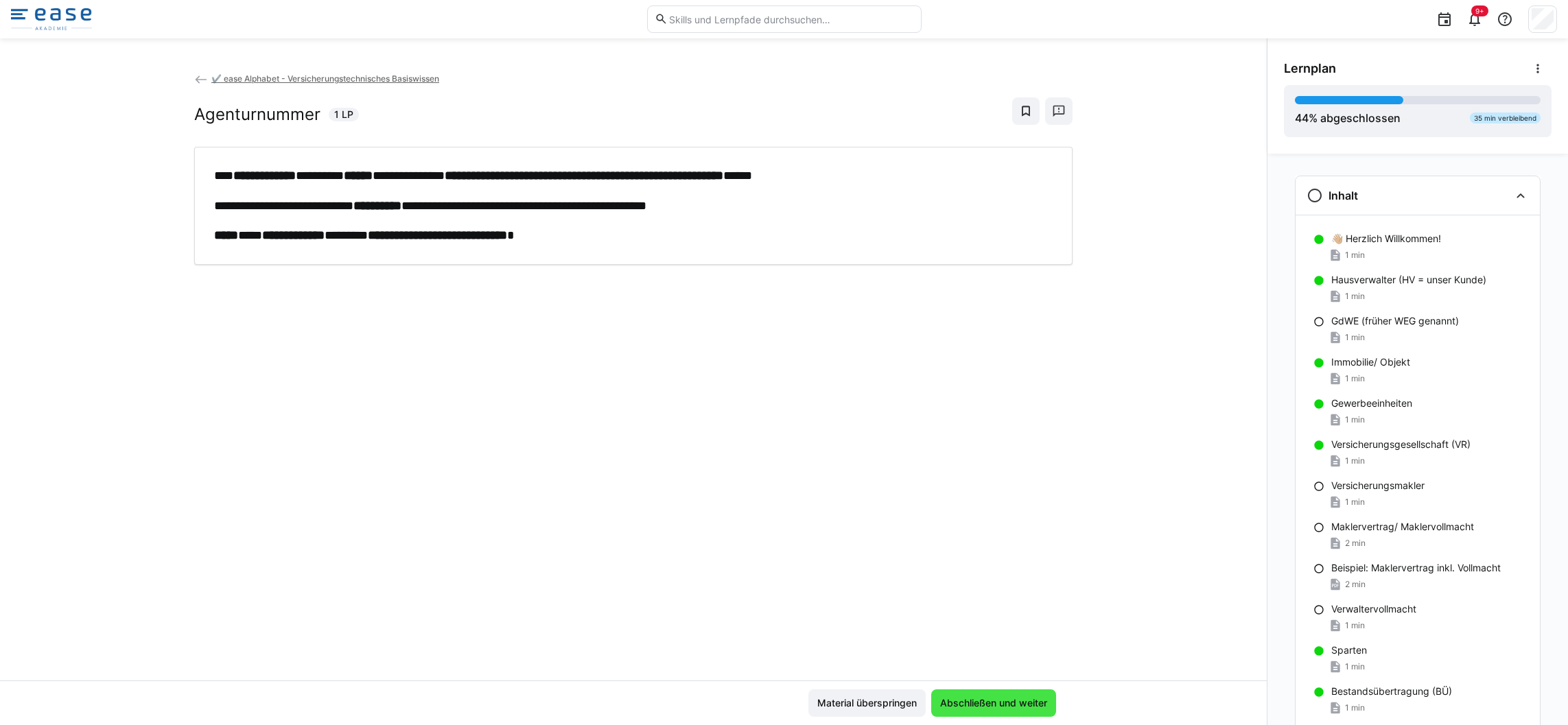
click at [973, 703] on span "Abschließen und weiter" at bounding box center [994, 703] width 112 height 14
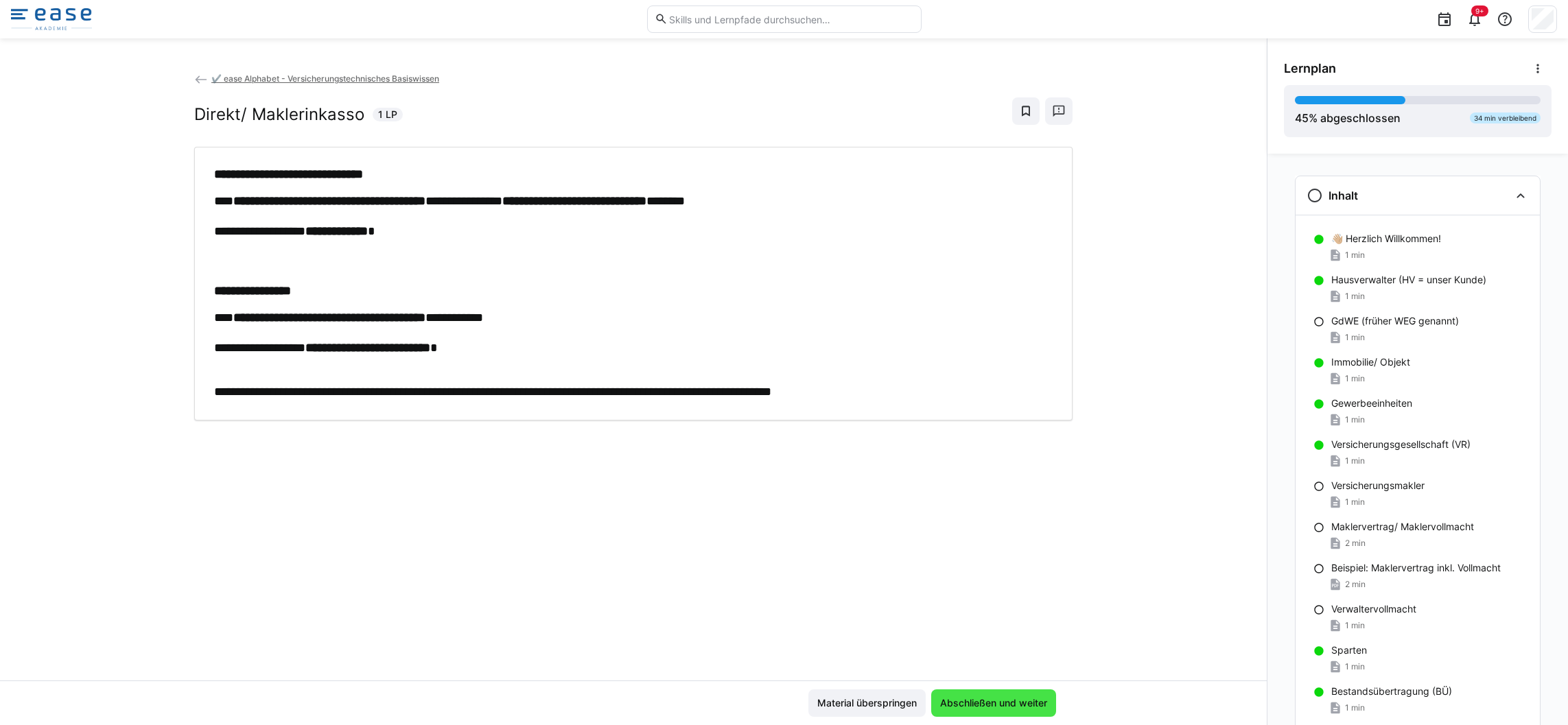
click at [1010, 705] on span "Abschließen und weiter" at bounding box center [994, 703] width 112 height 14
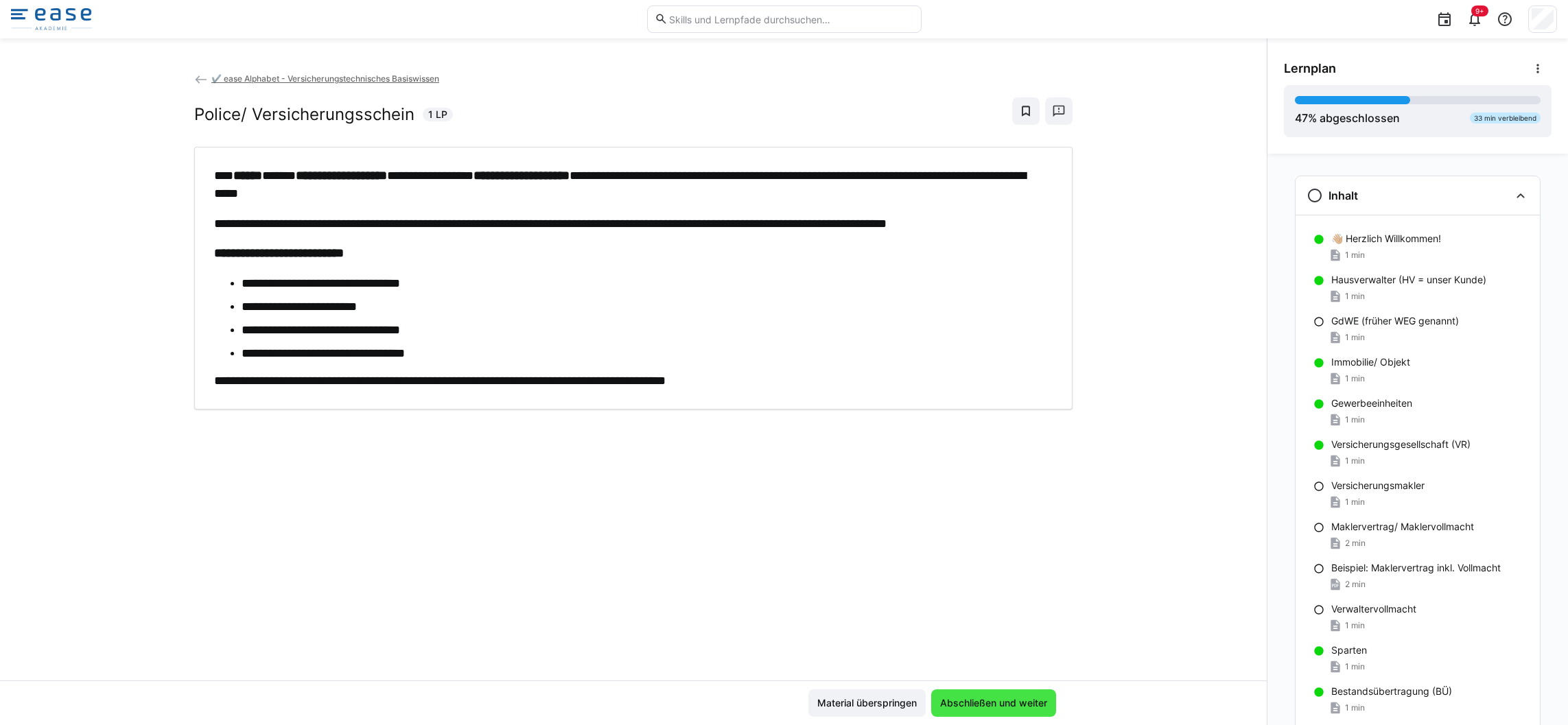
click at [1010, 705] on span "Abschließen und weiter" at bounding box center [994, 703] width 112 height 14
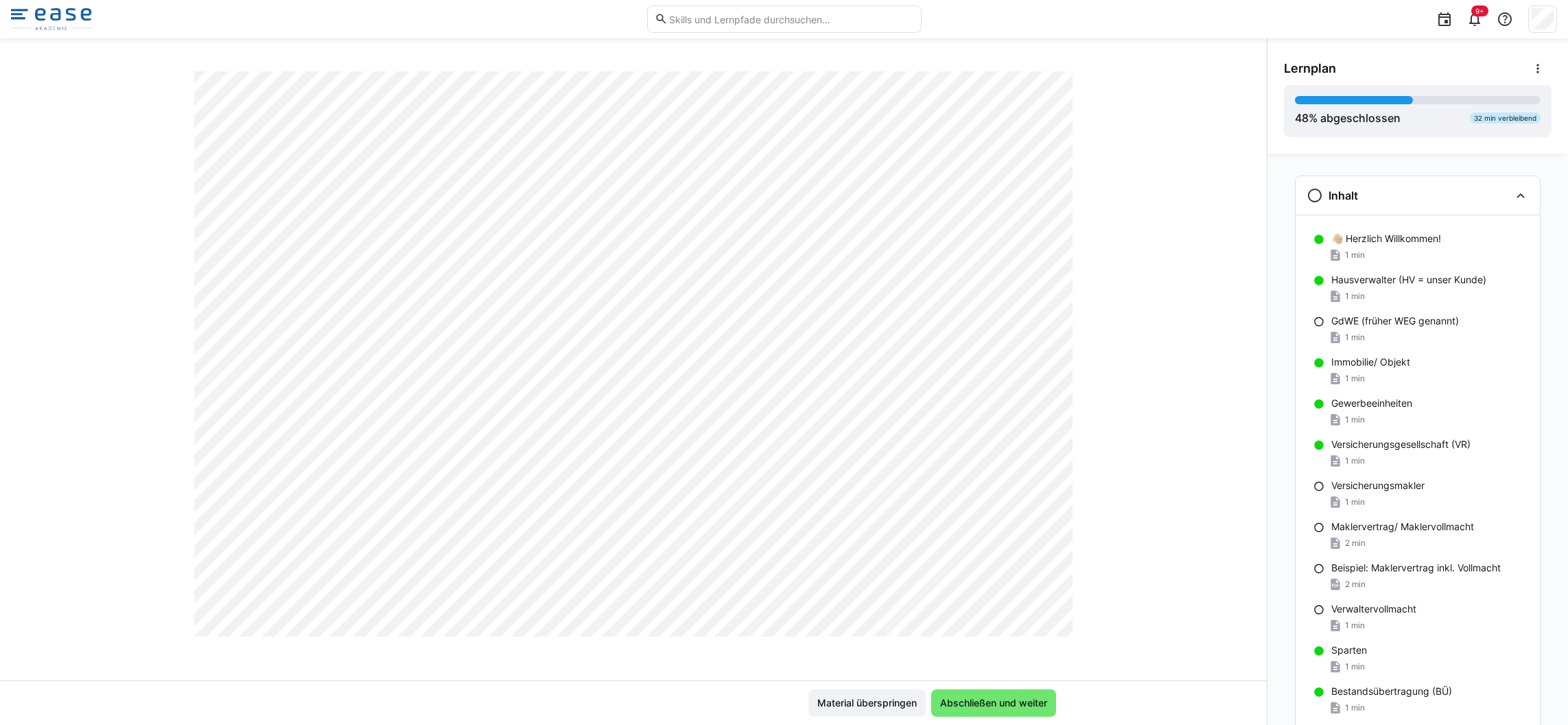
scroll to position [1325, 0]
click at [1021, 710] on span "Abschließen und weiter" at bounding box center [994, 703] width 112 height 14
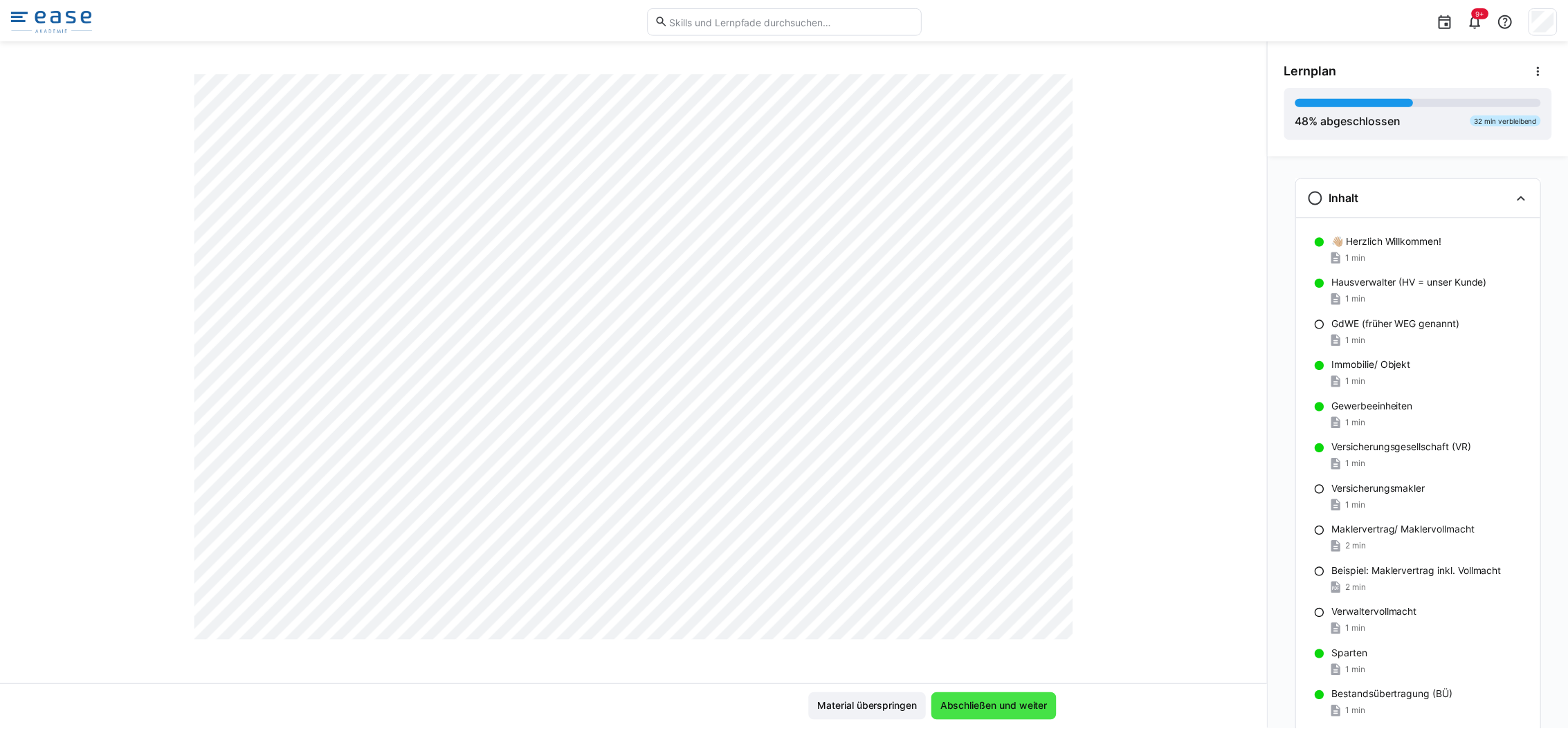
scroll to position [0, 0]
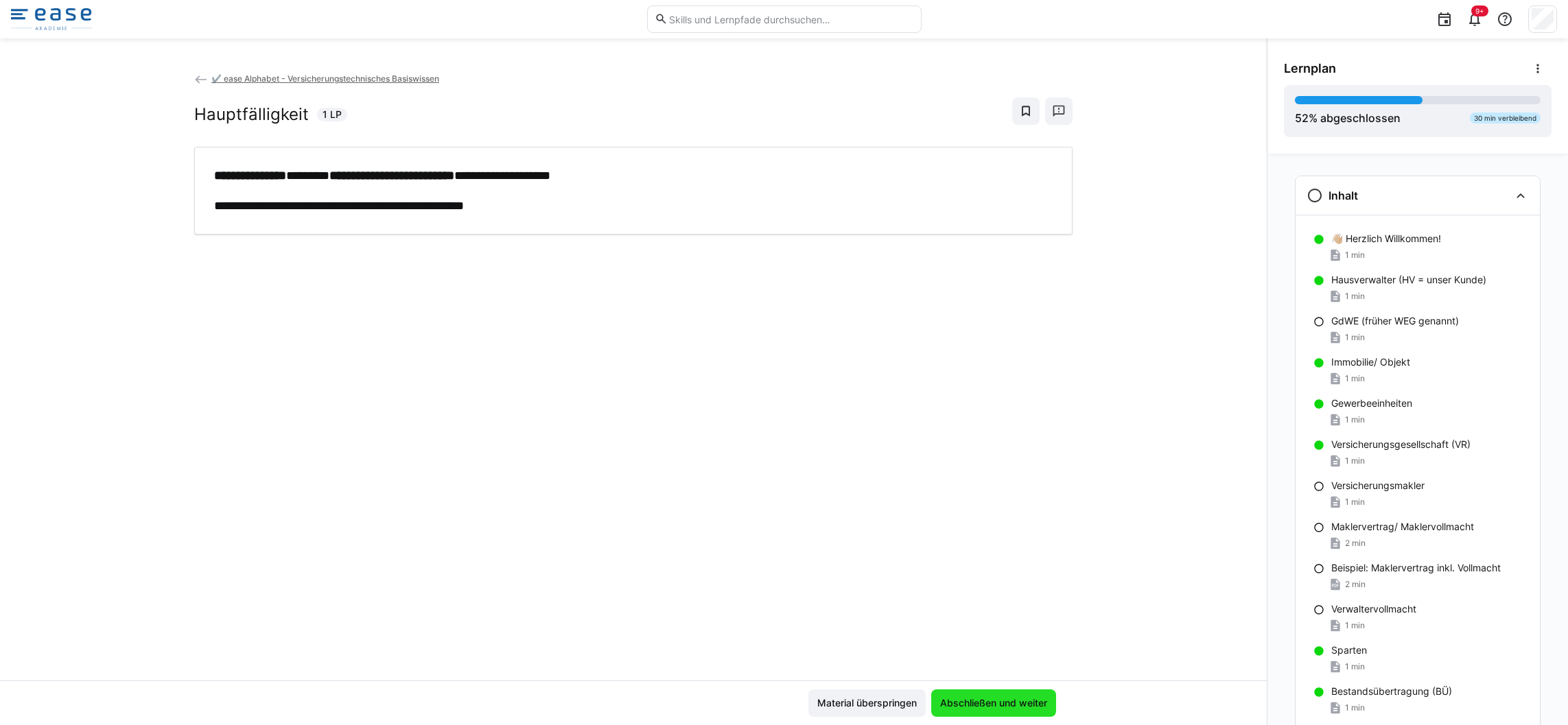
click at [1008, 697] on span "Abschließen und weiter" at bounding box center [994, 703] width 112 height 14
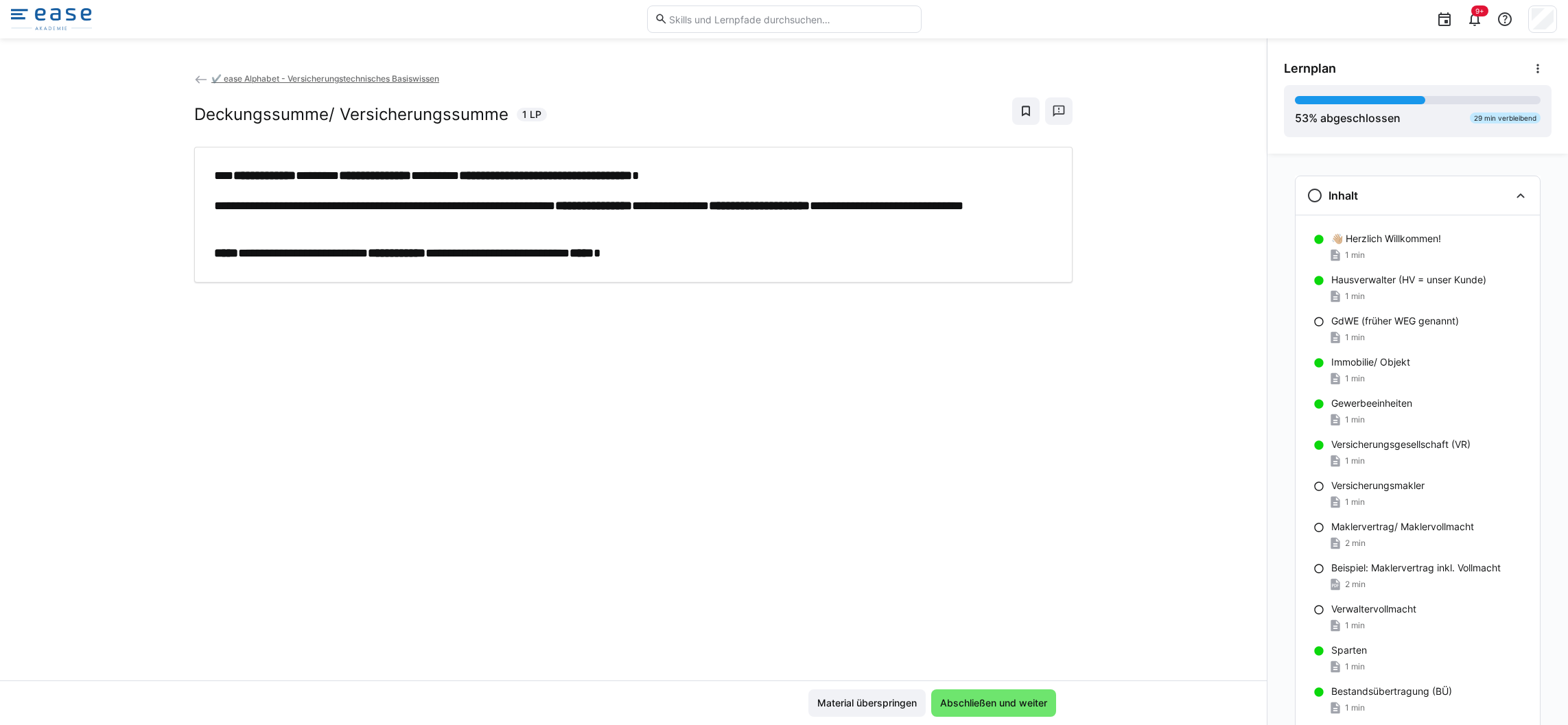
click at [194, 77] on eds-icon at bounding box center [201, 79] width 14 height 14
